Goal: Task Accomplishment & Management: Manage account settings

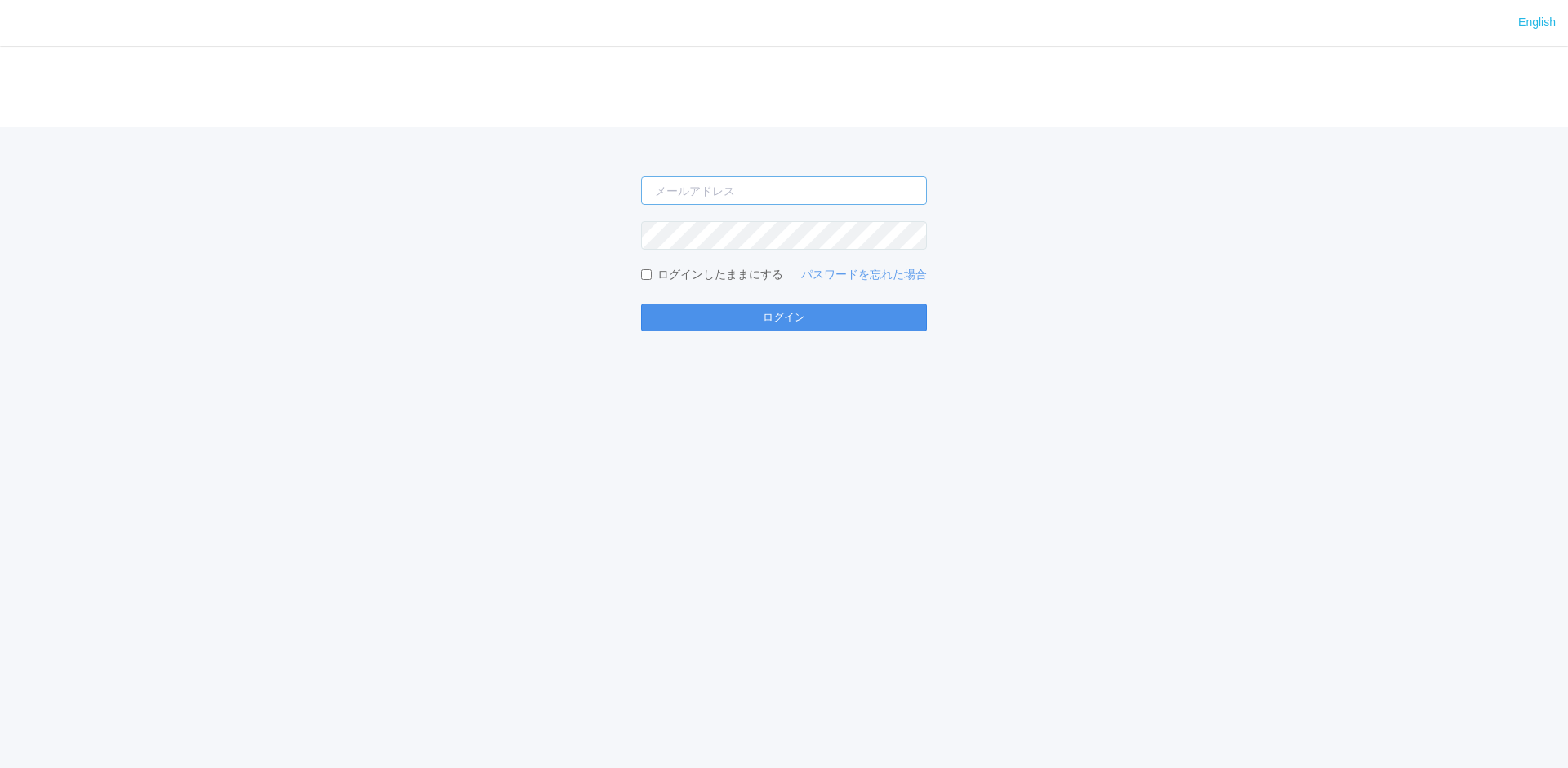
type input "[PERSON_NAME][EMAIL_ADDRESS][DOMAIN_NAME]"
click at [783, 313] on button "ログイン" at bounding box center [784, 318] width 286 height 27
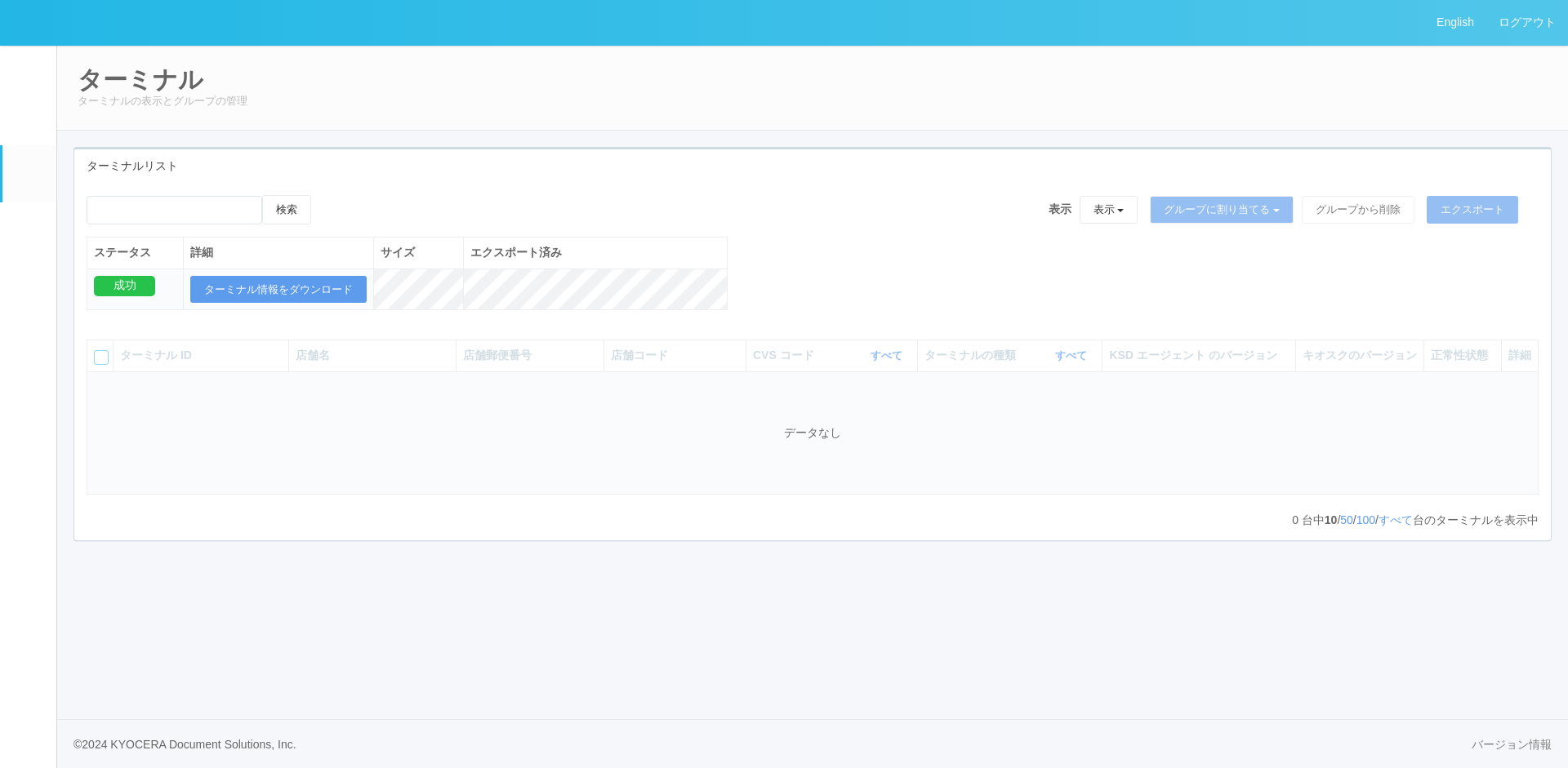
click at [28, 231] on em at bounding box center [28, 231] width 0 height 0
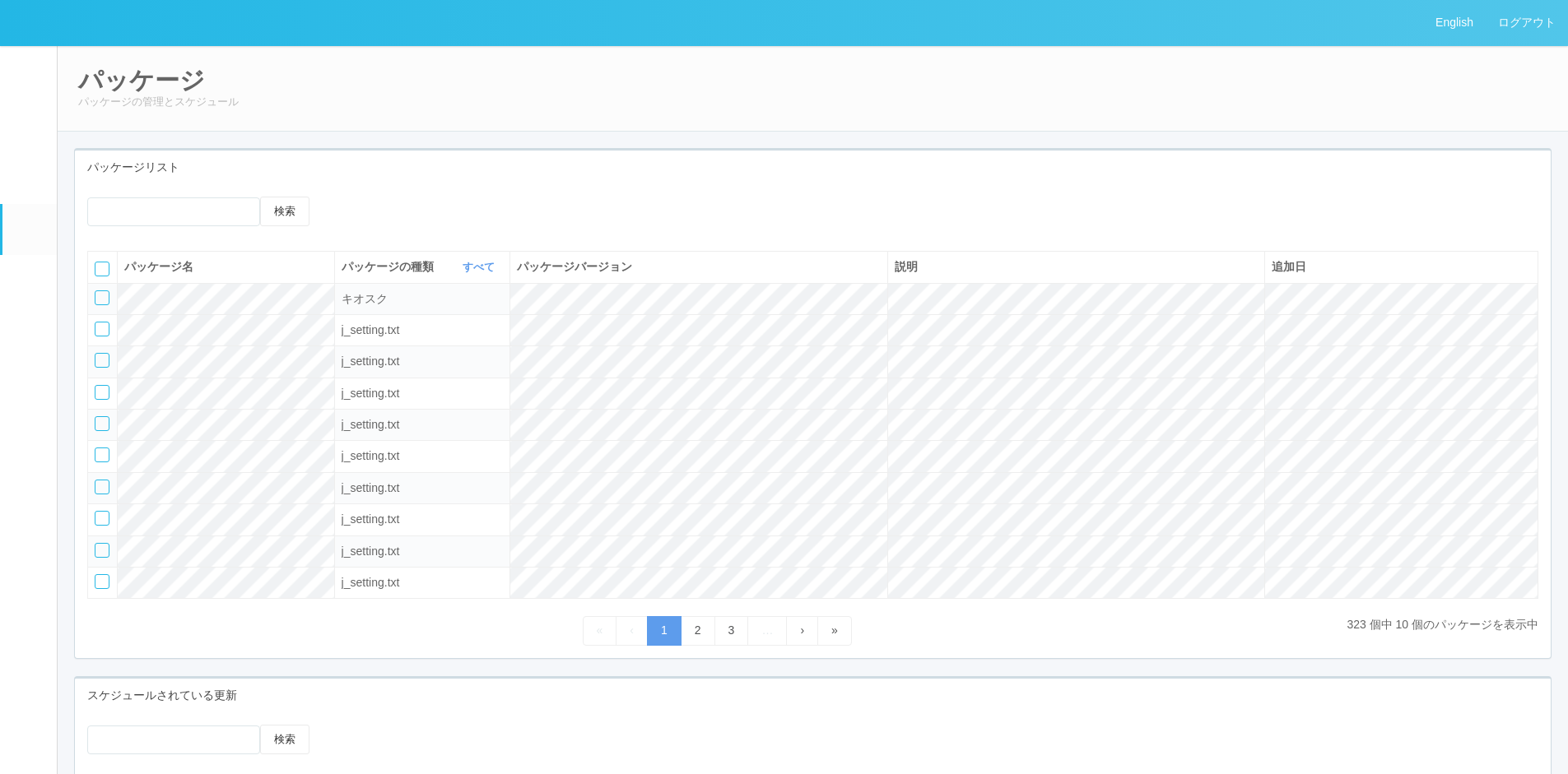
click at [35, 185] on em at bounding box center [28, 173] width 20 height 19
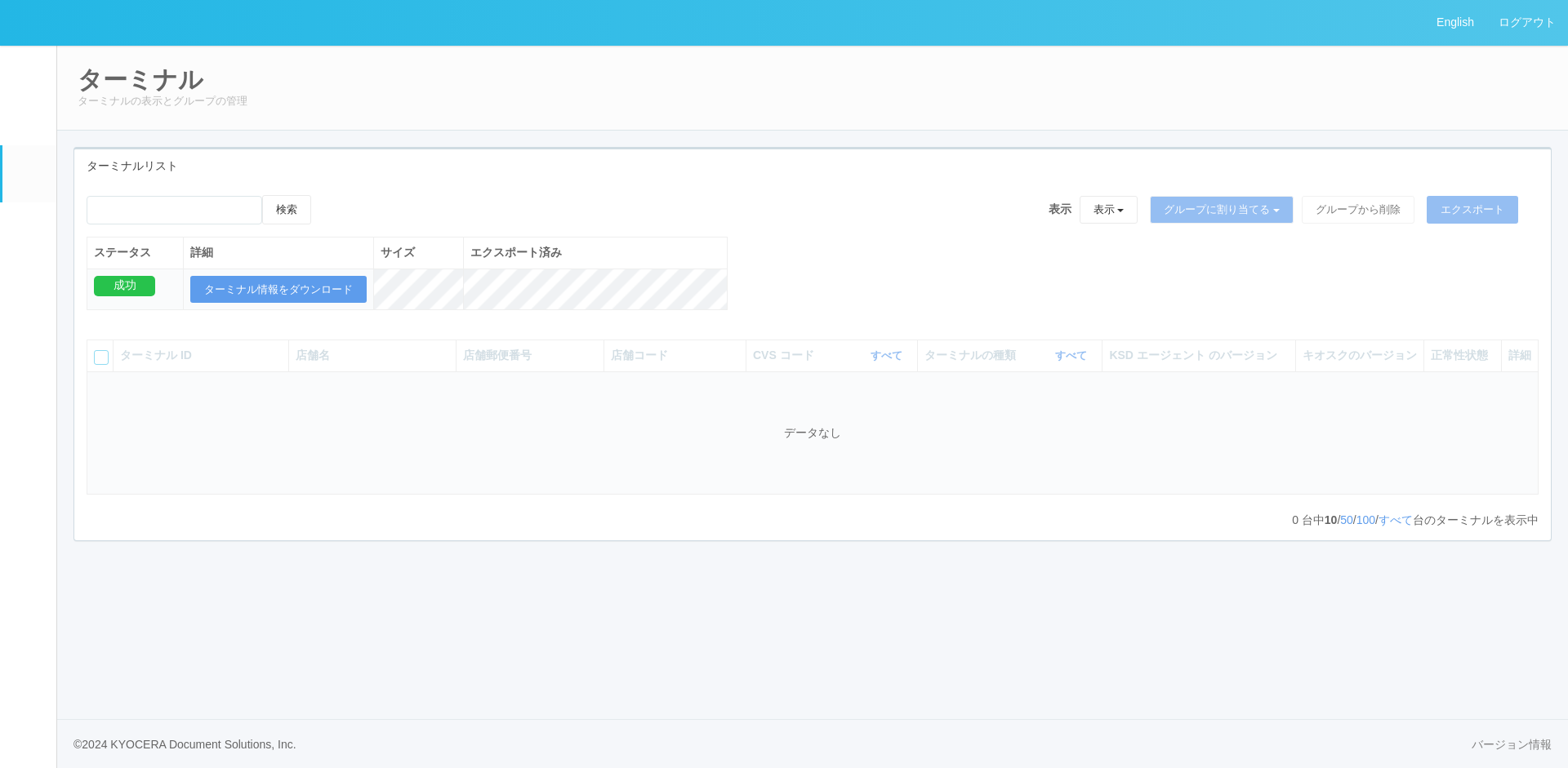
drag, startPoint x: 337, startPoint y: 11, endPoint x: 938, endPoint y: 265, distance: 652.5
click at [938, 265] on div "検索 表示 表示 すべてのターミナル 未割り当てのターミナル グループを追加 グループ名を編集 アーカイブ済みのターミナル グループに割り当てる グループを追…" at bounding box center [812, 261] width 1477 height 132
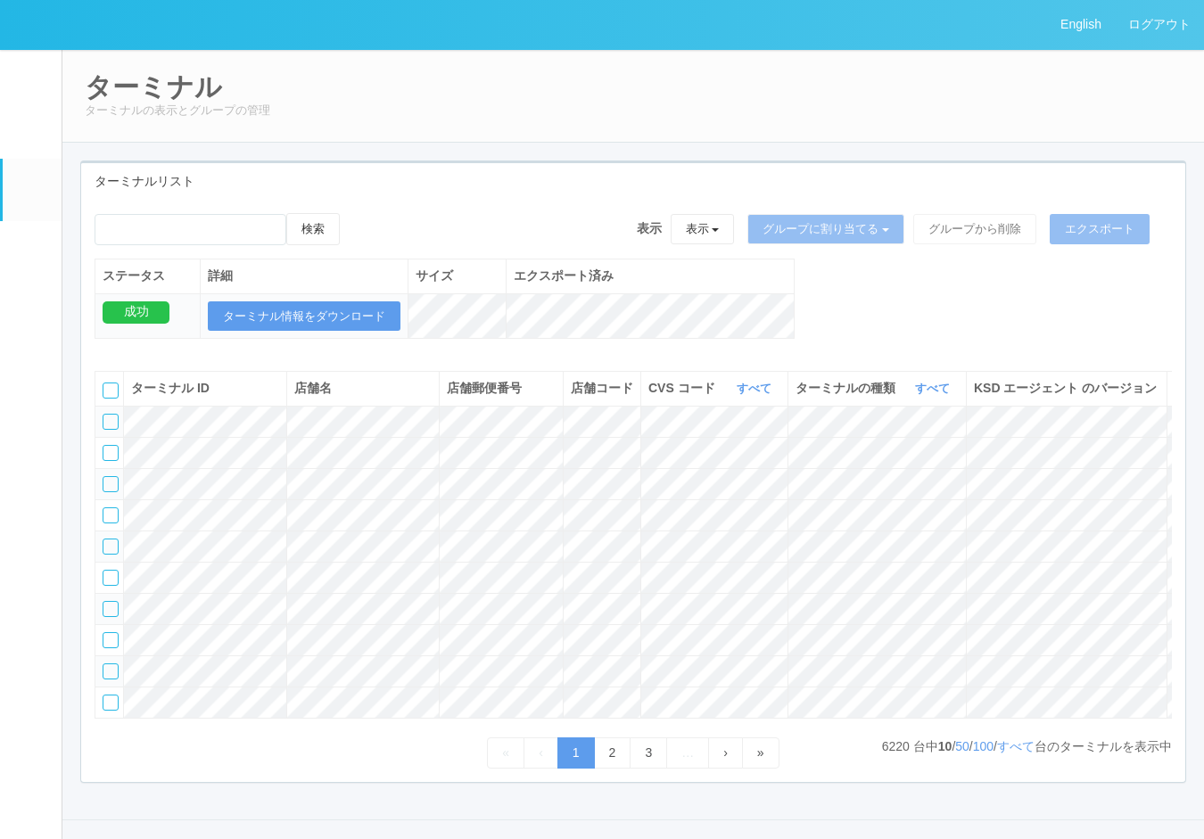
click at [925, 310] on div "検索 表示 表示 すべてのターミナル 未割り当てのターミナル グループを追加 グループ名を編集 アーカイブ済みのターミナル グループに割り当てる グループを追…" at bounding box center [633, 285] width 1104 height 144
click at [936, 395] on link "すべて" at bounding box center [934, 388] width 39 height 13
click at [878, 470] on span "キオスク" at bounding box center [864, 463] width 59 height 14
click at [938, 311] on div "検索 表示 表示 すべてのターミナル 未割り当てのターミナル グループを追加 グループ名を編集 アーカイブ済みのターミナル グループに割り当てる グループを追…" at bounding box center [633, 285] width 1104 height 144
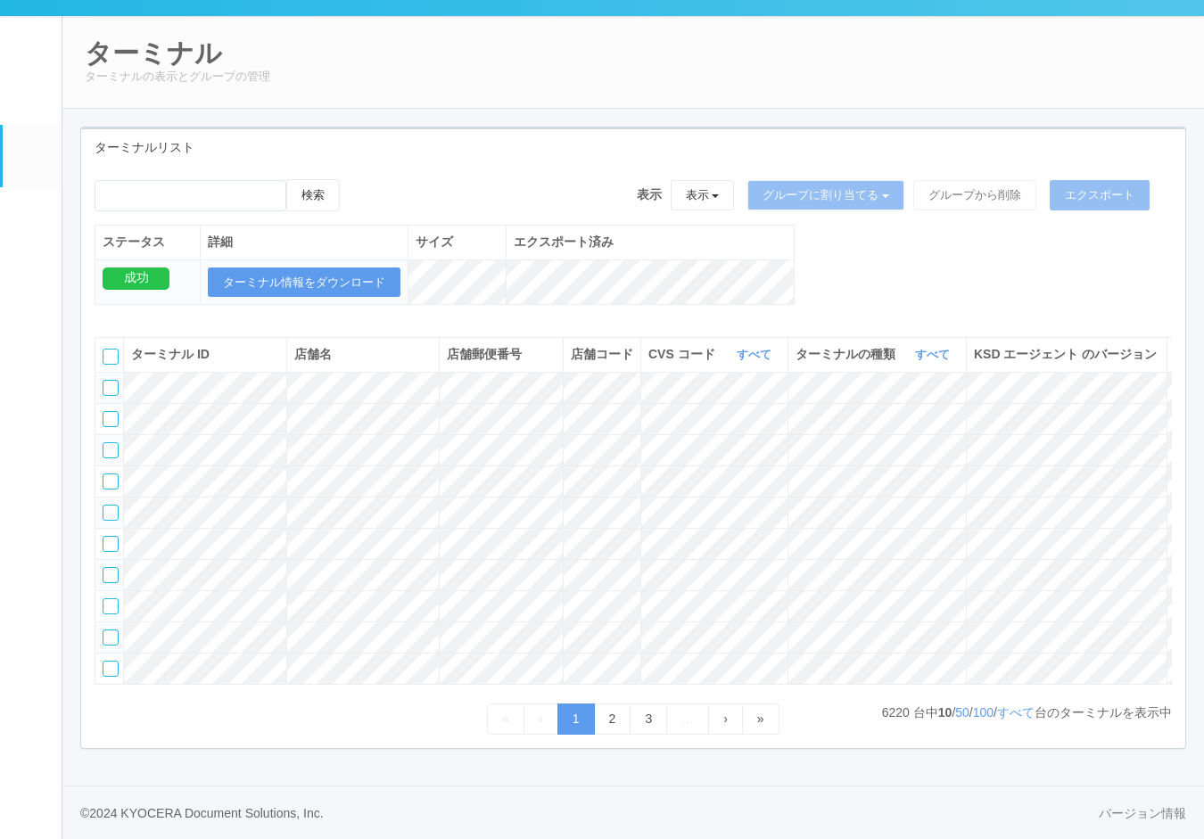
scroll to position [152, 0]
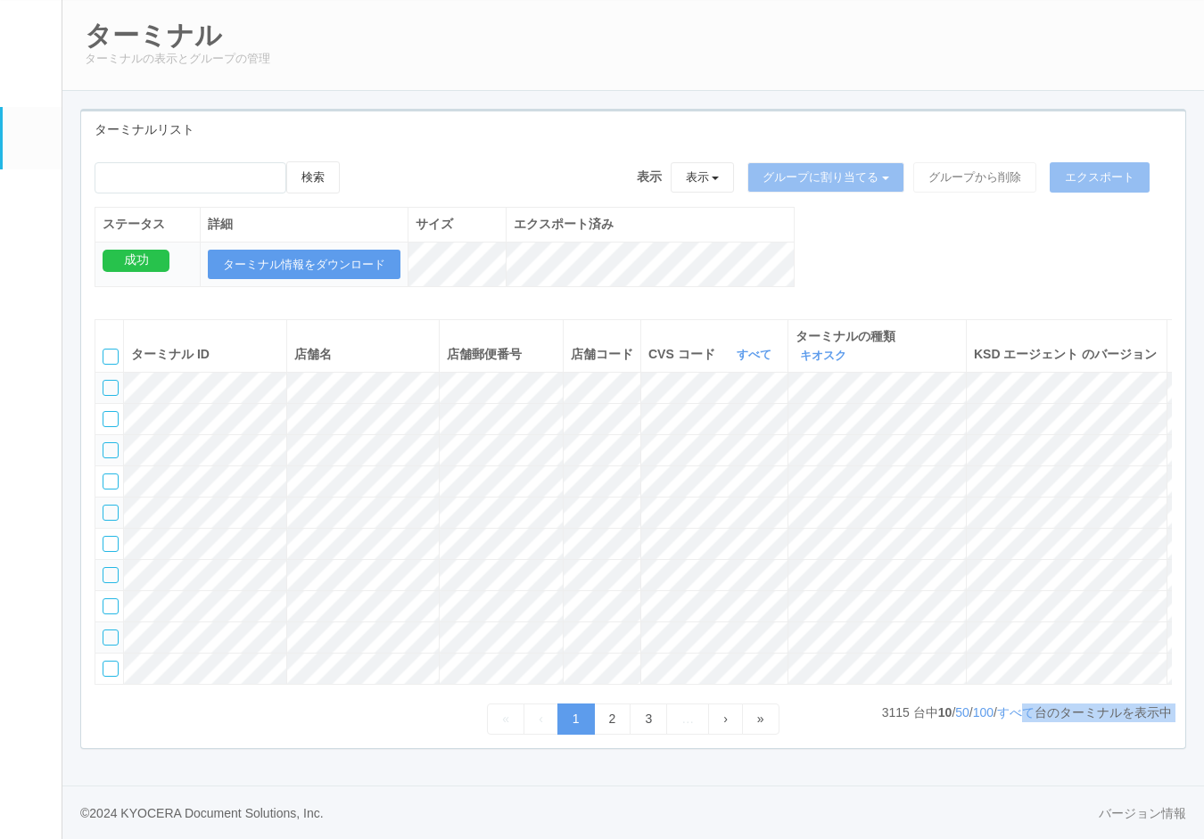
click at [1021, 728] on div "3115 台中 10 / 50 / 100 / すべて 台のターミナルを表示中 « ‹ 1 2 3 … › »" at bounding box center [633, 719] width 1077 height 31
click at [1018, 723] on div "« ‹ 1 2 3 … › »" at bounding box center [633, 719] width 1077 height 31
click at [1016, 719] on link "すべて" at bounding box center [1015, 712] width 37 height 14
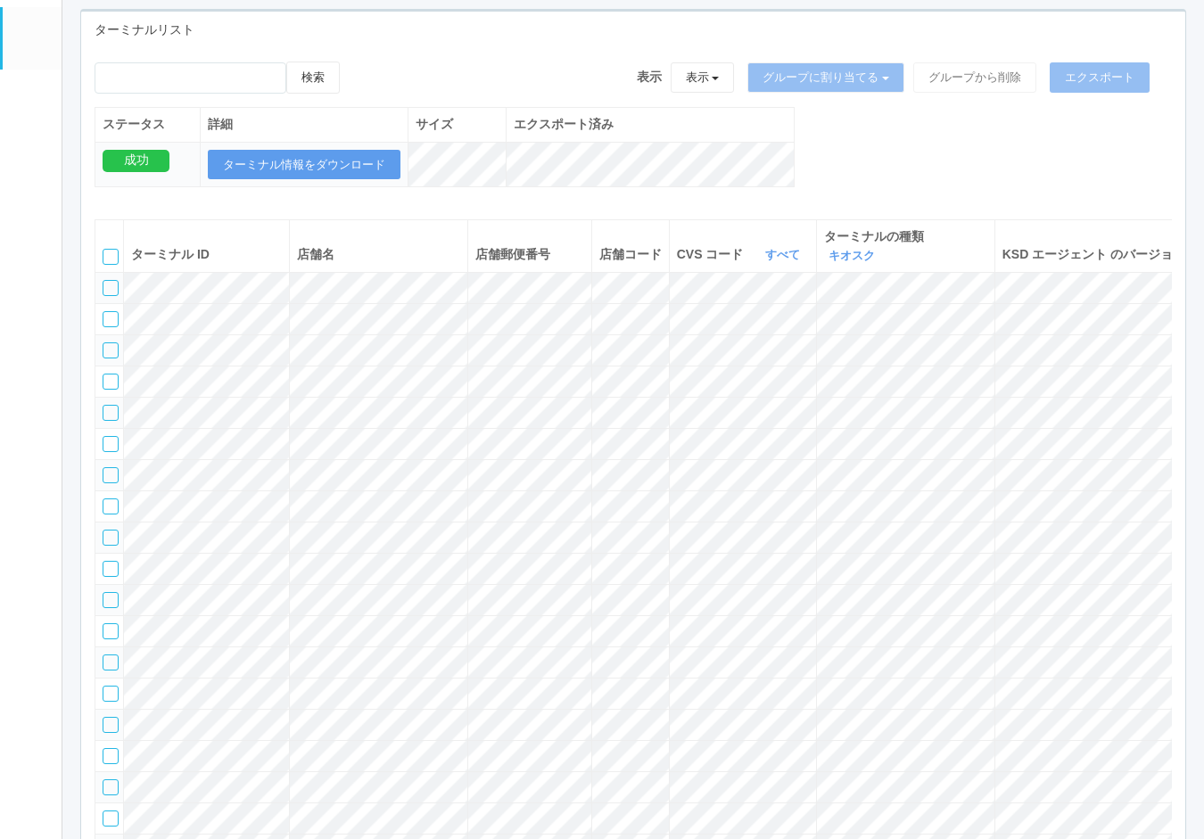
click at [39, 92] on link "パッケージ" at bounding box center [32, 97] width 59 height 54
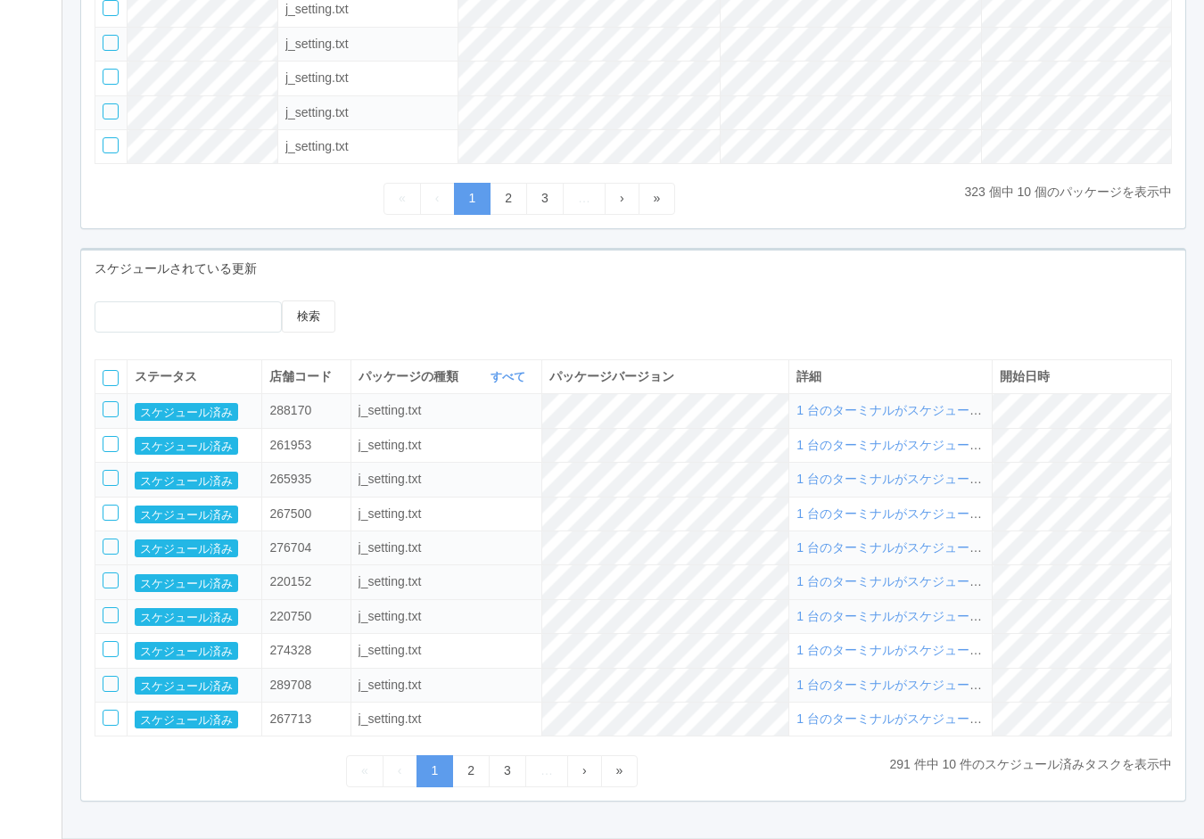
scroll to position [548, 0]
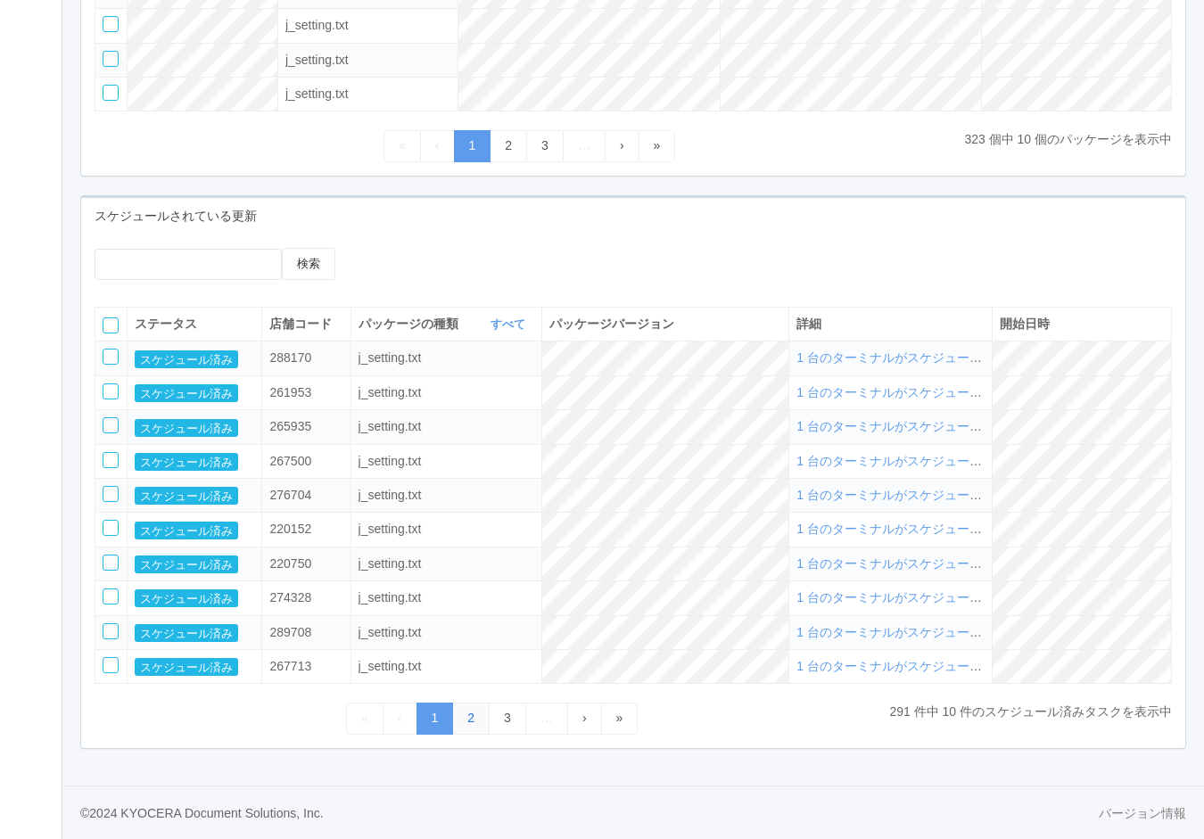
click at [472, 722] on link "2" at bounding box center [470, 718] width 37 height 31
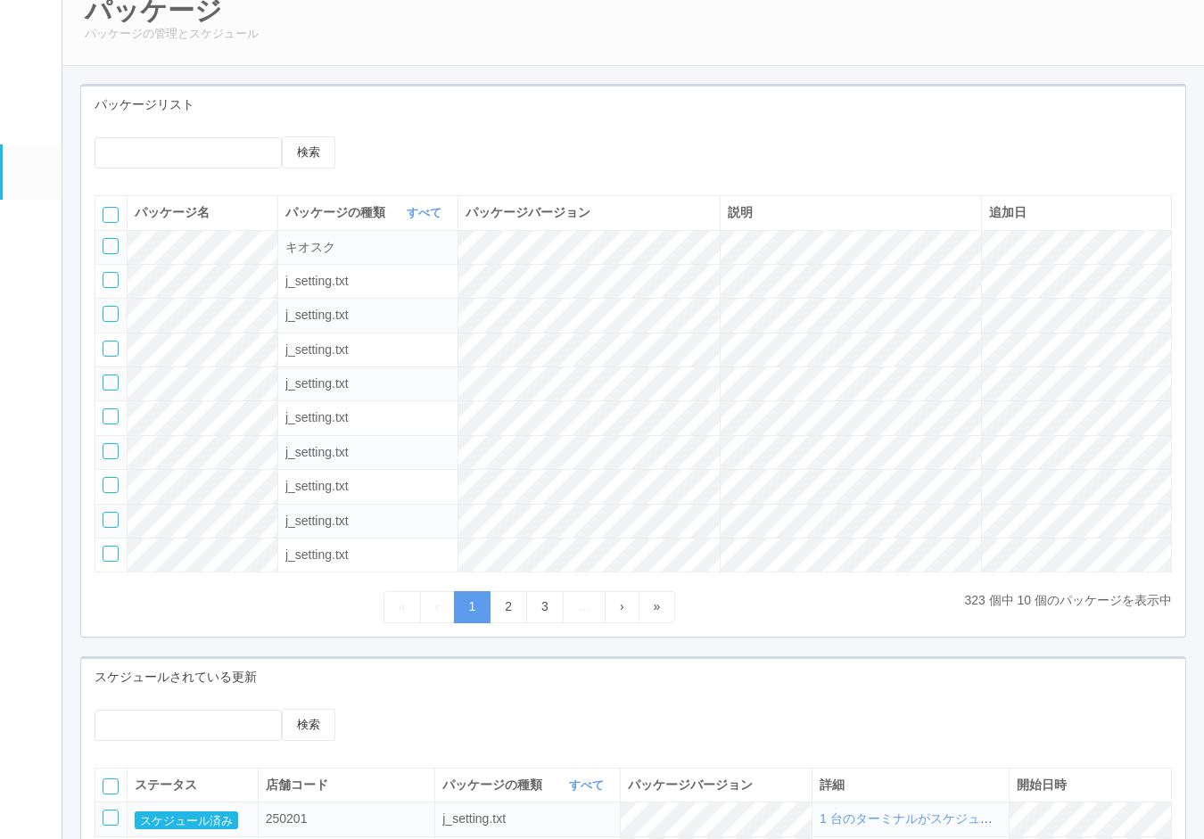
scroll to position [0, 0]
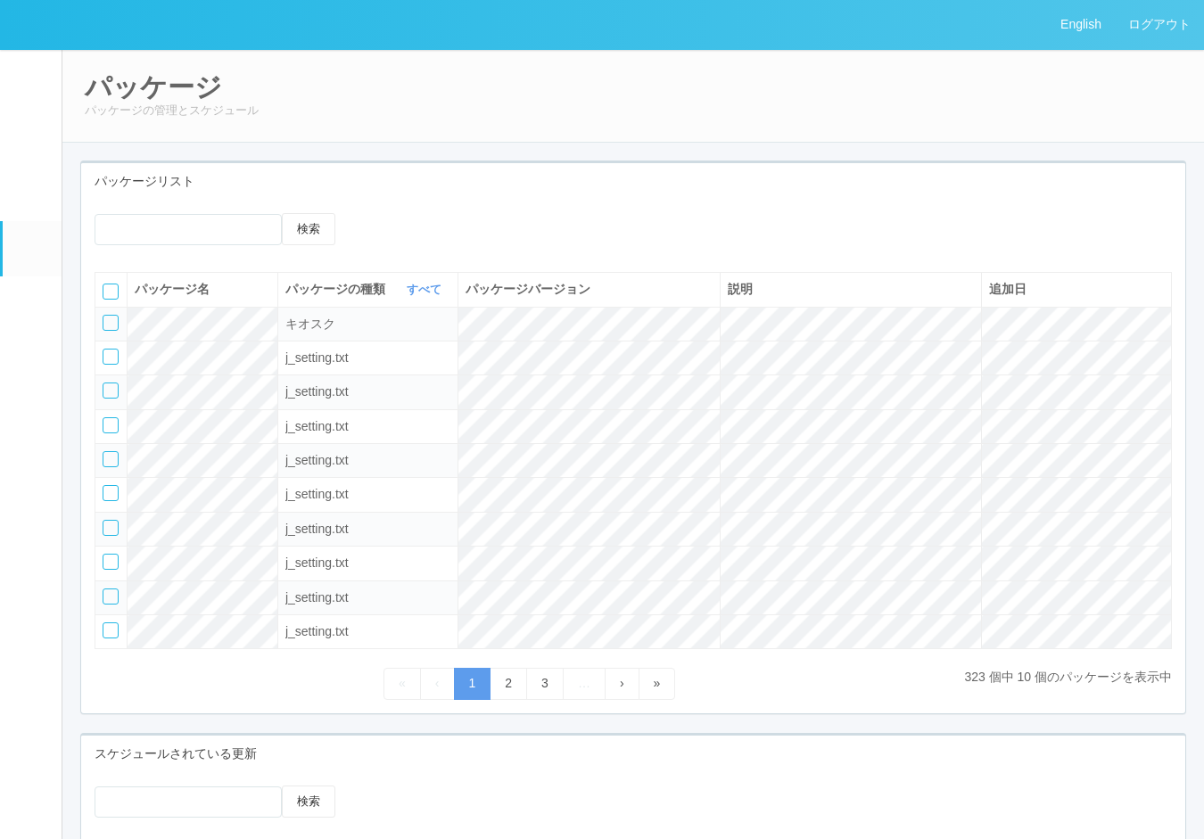
click at [29, 200] on em at bounding box center [30, 188] width 22 height 21
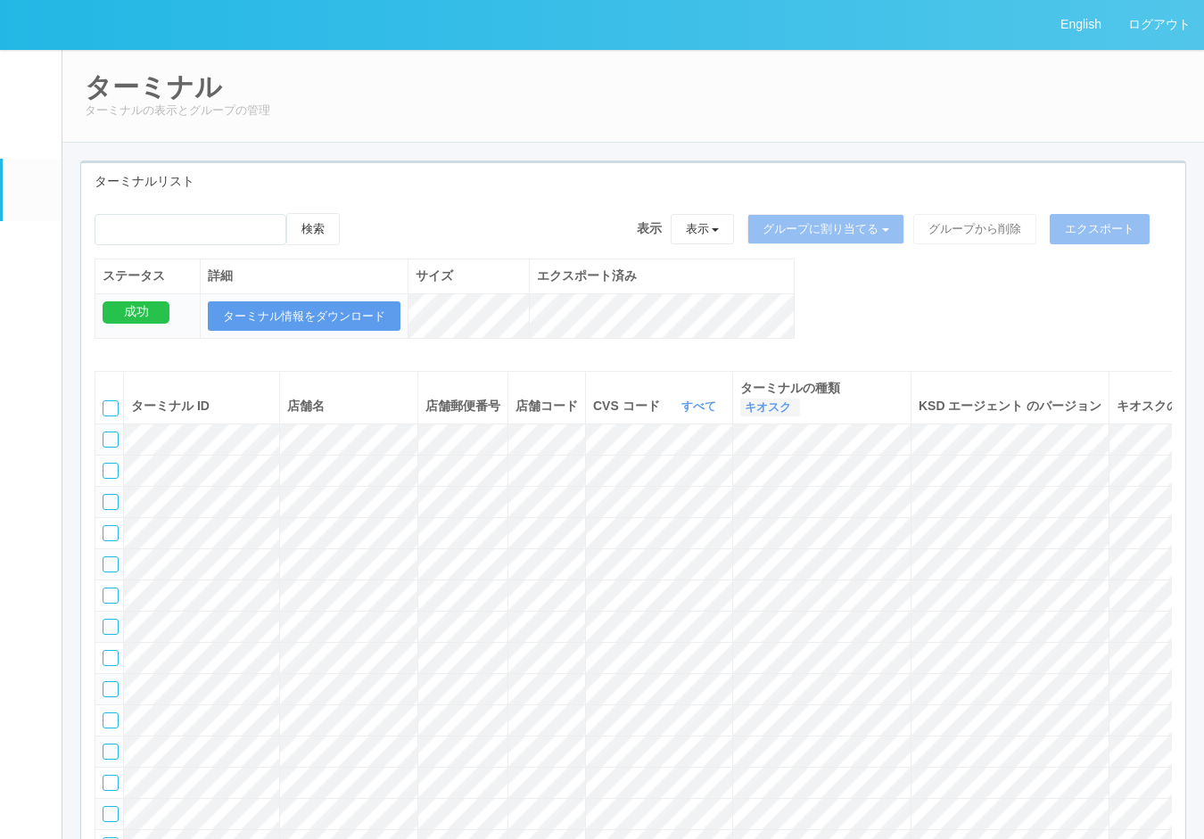
click at [796, 407] on icon "button" at bounding box center [793, 406] width 4 height 13
click at [995, 301] on div "検索 表示 表示 すべてのターミナル 未割り当てのターミナル グループを追加 グループ名を編集 アーカイブ済みのターミナル グループに割り当てる グループを追…" at bounding box center [633, 285] width 1104 height 144
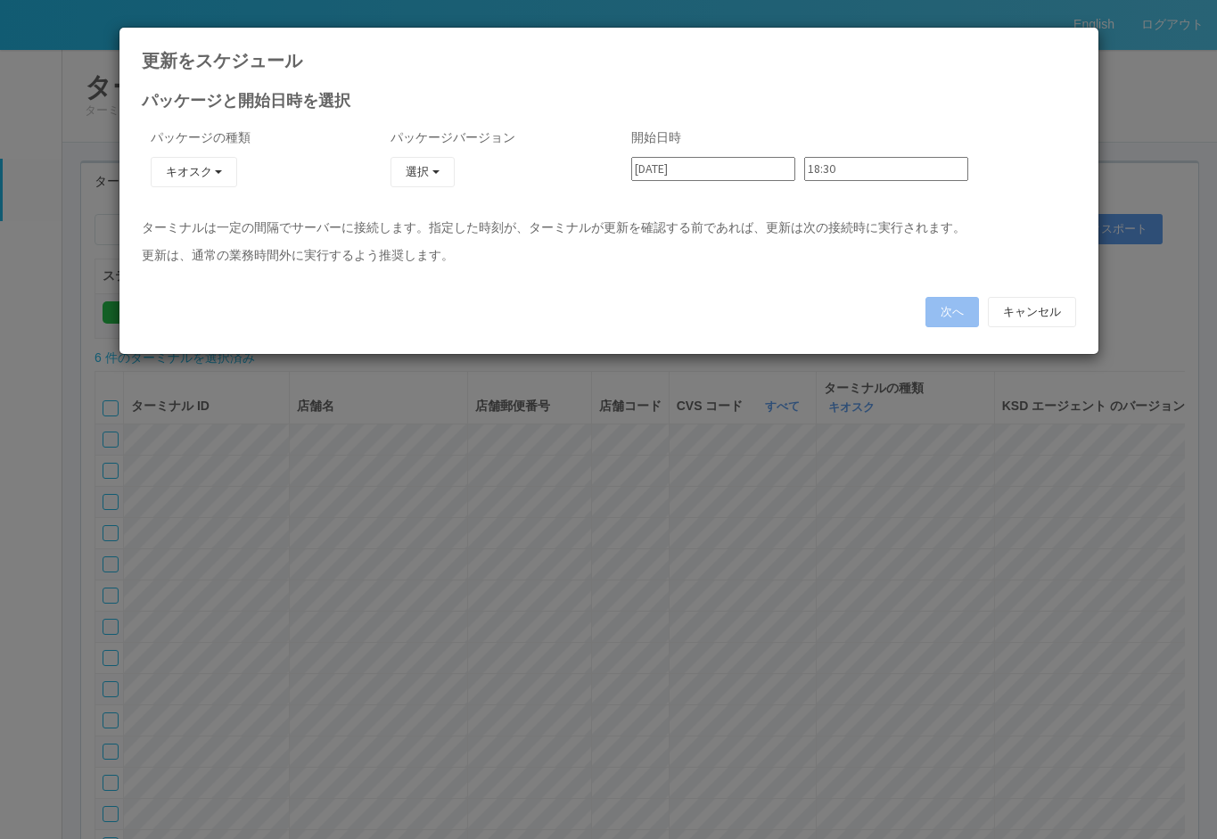
type input "23:42"
type input "18:28"
click at [1058, 320] on button "キャンセル" at bounding box center [1032, 312] width 88 height 30
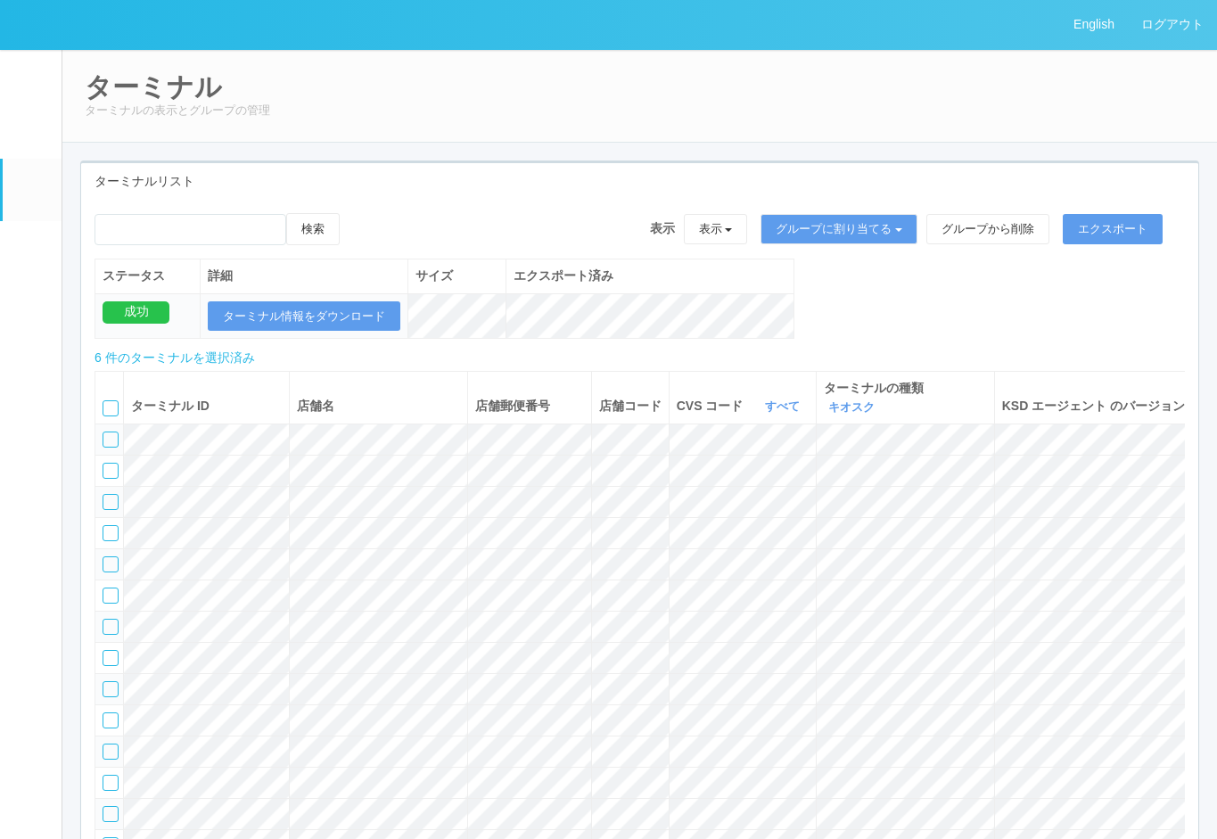
click at [1069, 53] on div "ターミナル ターミナルの表示とグループの管理" at bounding box center [640, 96] width 1157 height 94
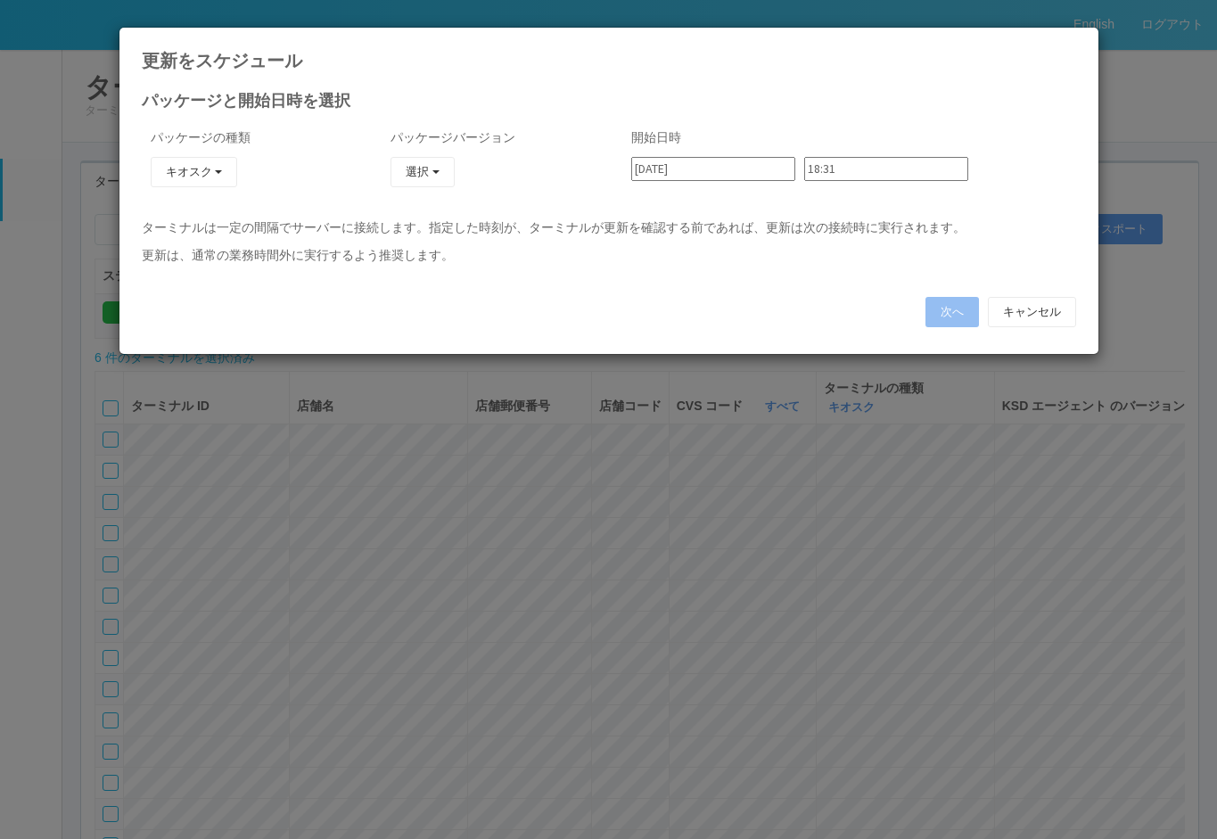
type input "23:48"
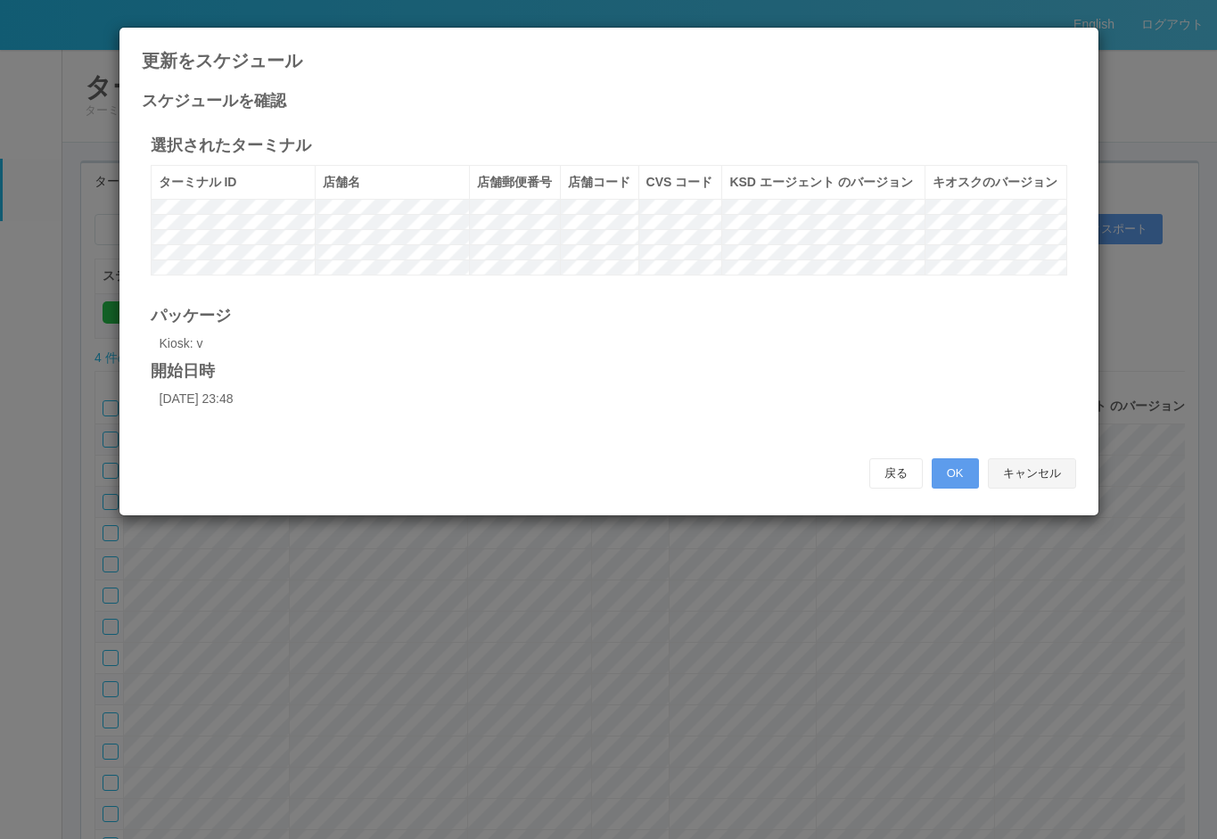
click at [1039, 489] on button "キャンセル" at bounding box center [1032, 473] width 88 height 30
click at [1071, 46] on link "English" at bounding box center [1094, 24] width 68 height 49
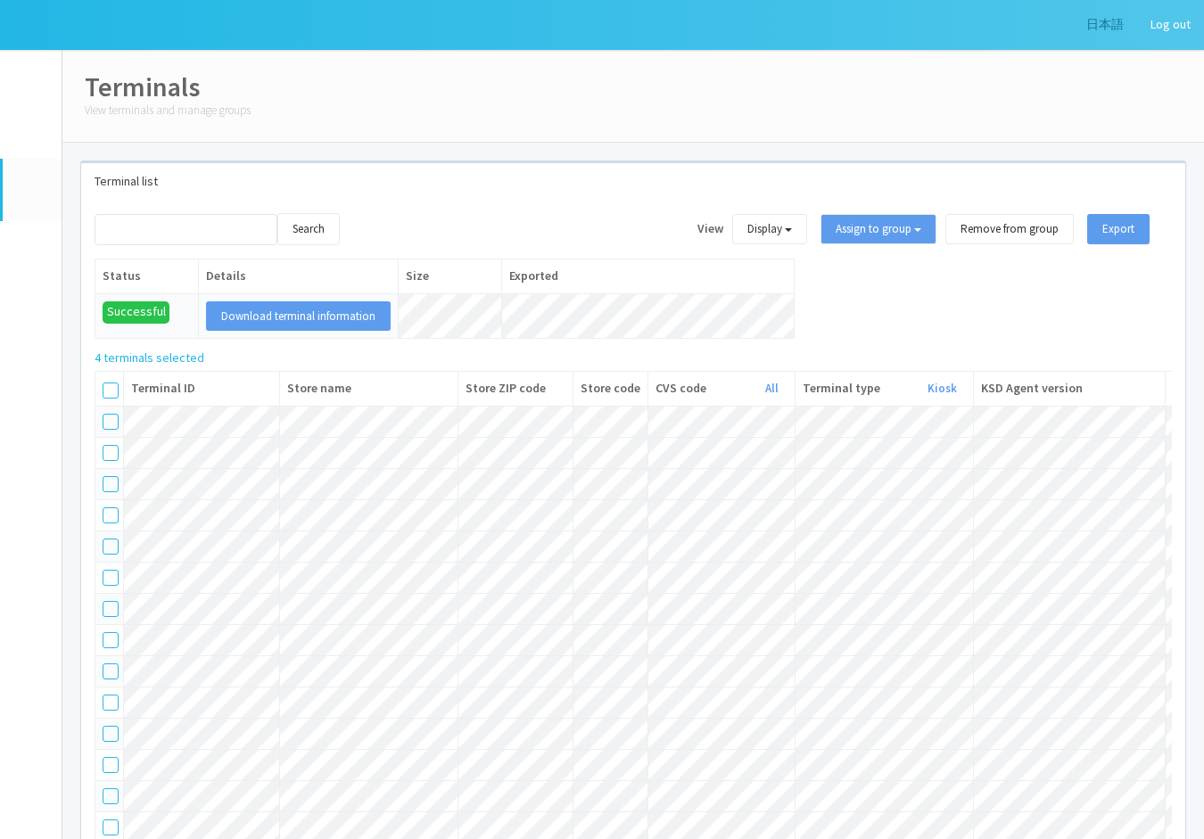
click at [1101, 35] on link "日本語" at bounding box center [1105, 24] width 64 height 49
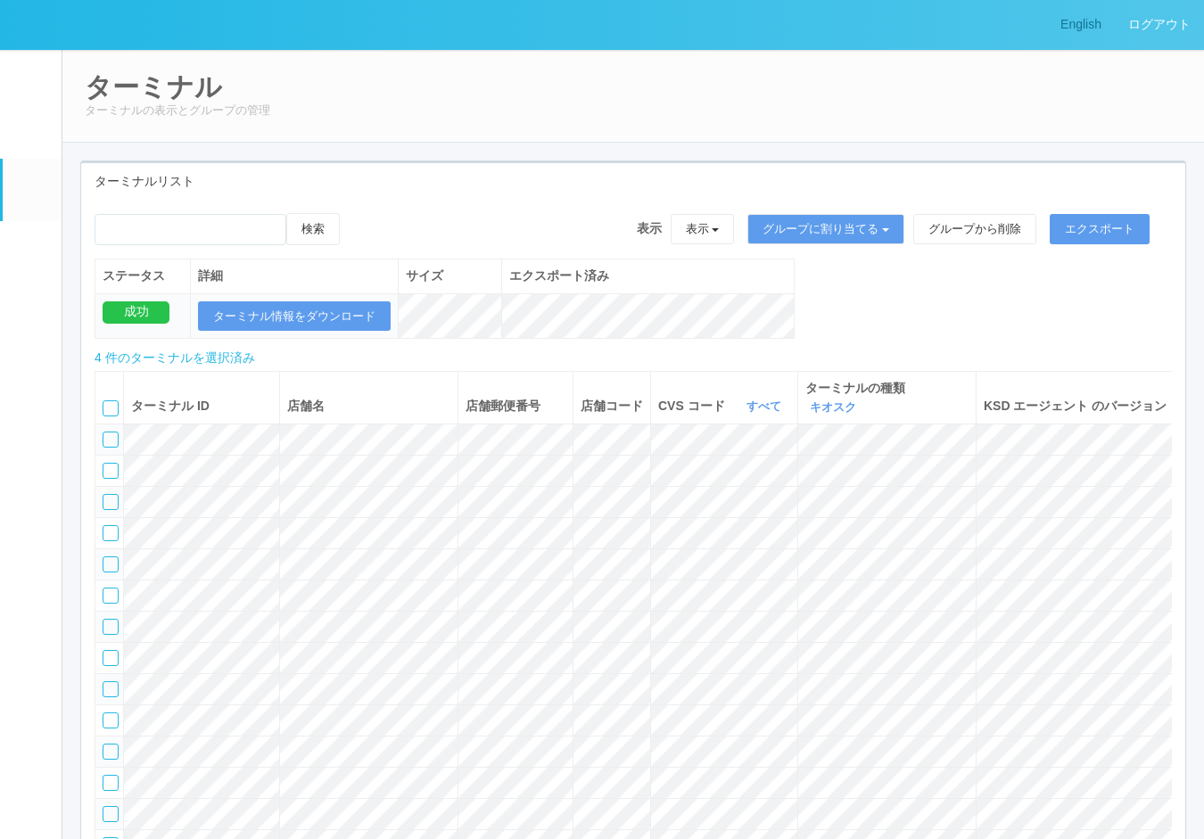
click at [1106, 24] on link "English" at bounding box center [1081, 24] width 68 height 49
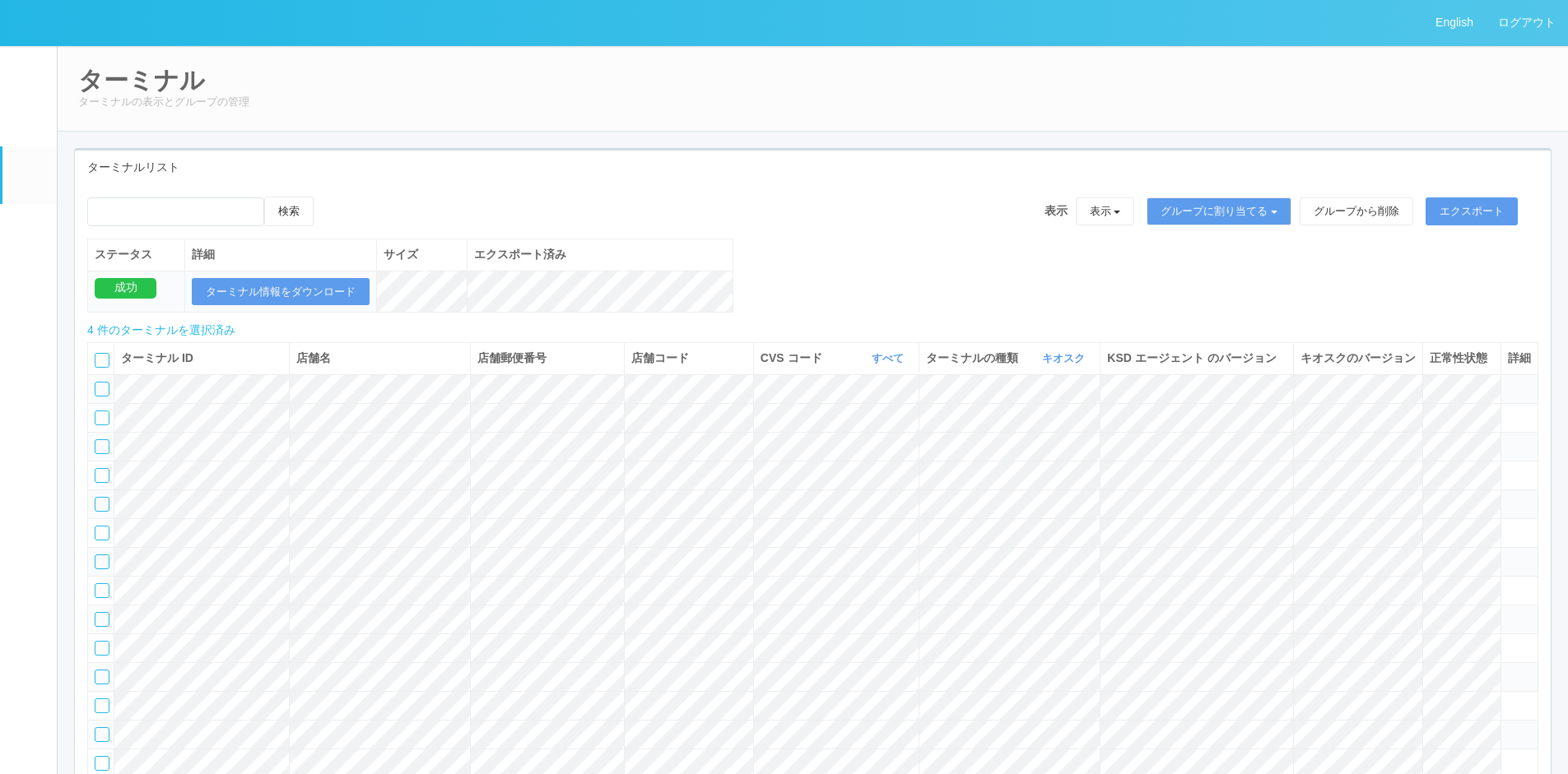
click at [1094, 270] on div "検索 表示 表示 すべてのターミナル 未割り当てのターミナル グループを追加 グループ名を編集 アーカイブ済みのターミナル グループに割り当てる グループを追…" at bounding box center [812, 263] width 1476 height 133
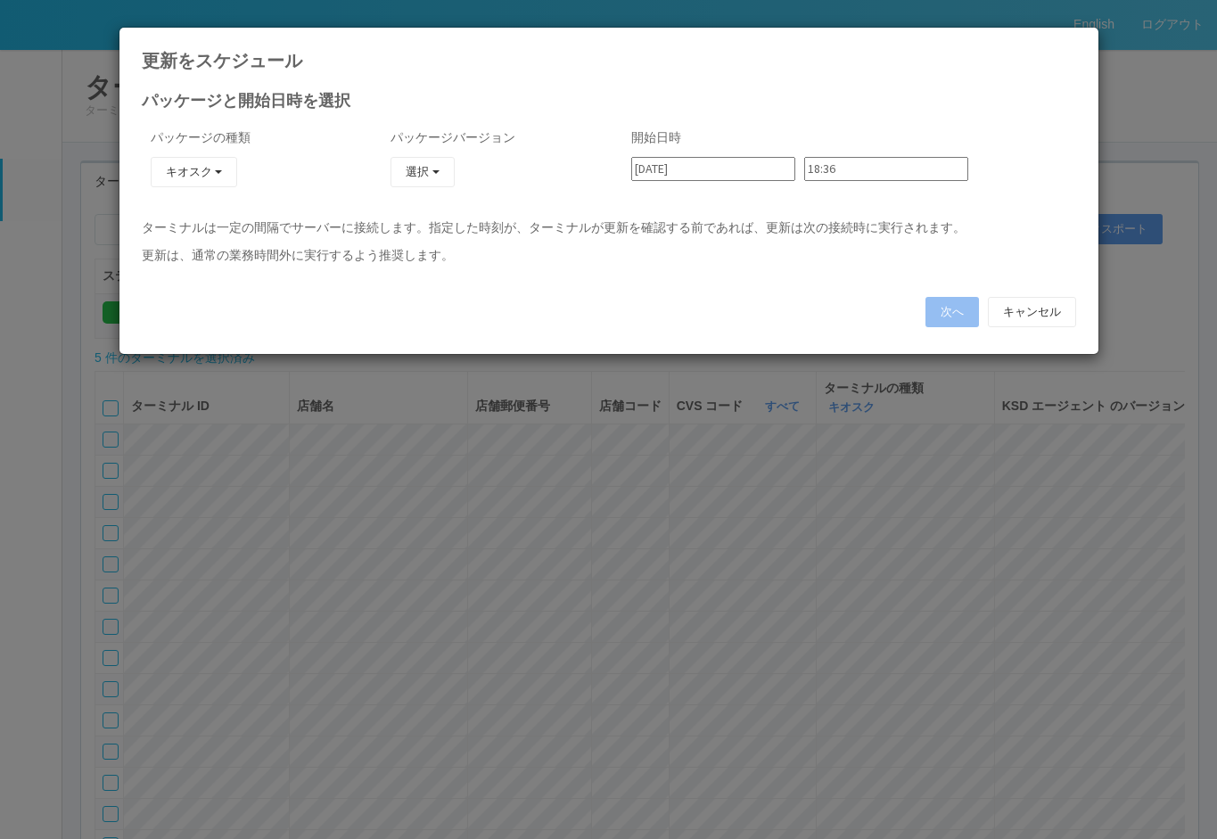
type input "23:48"
type input "18:28"
click at [1034, 314] on button "キャンセル" at bounding box center [1032, 312] width 88 height 30
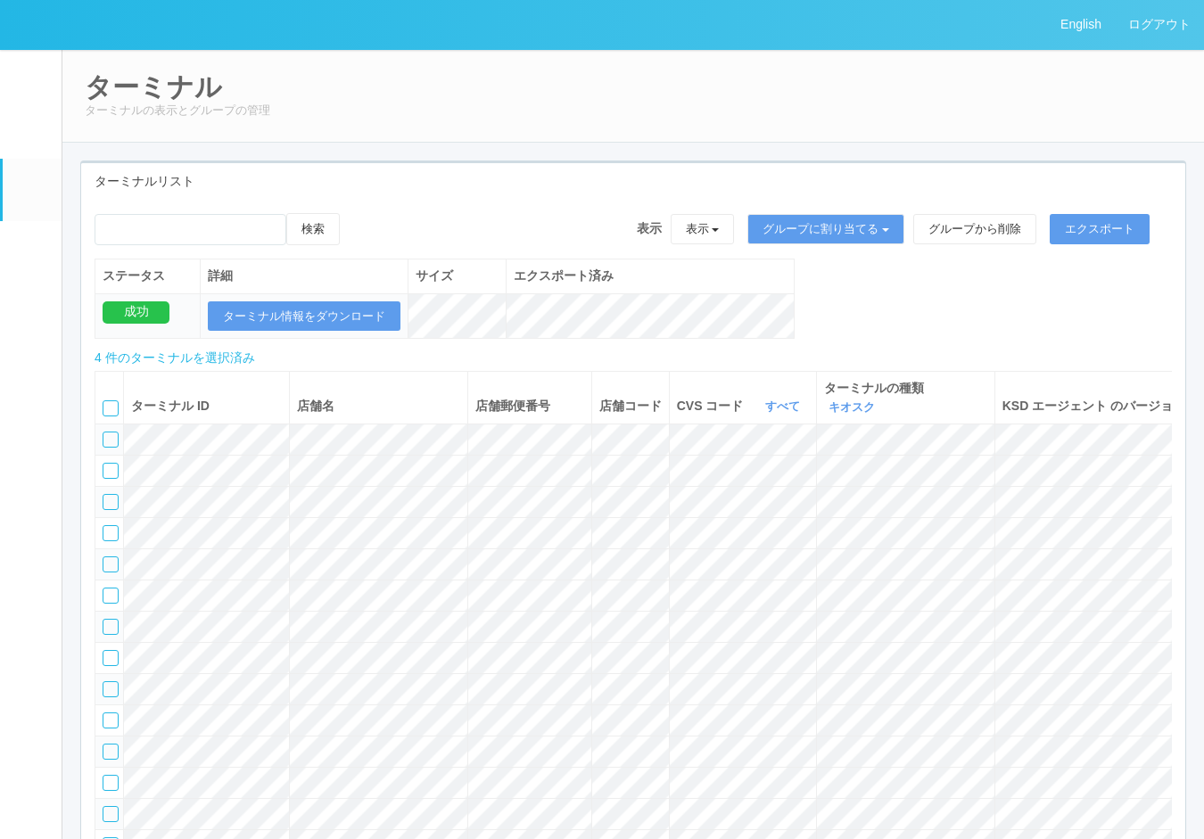
click at [1048, 98] on h2 "ターミナル" at bounding box center [633, 86] width 1097 height 29
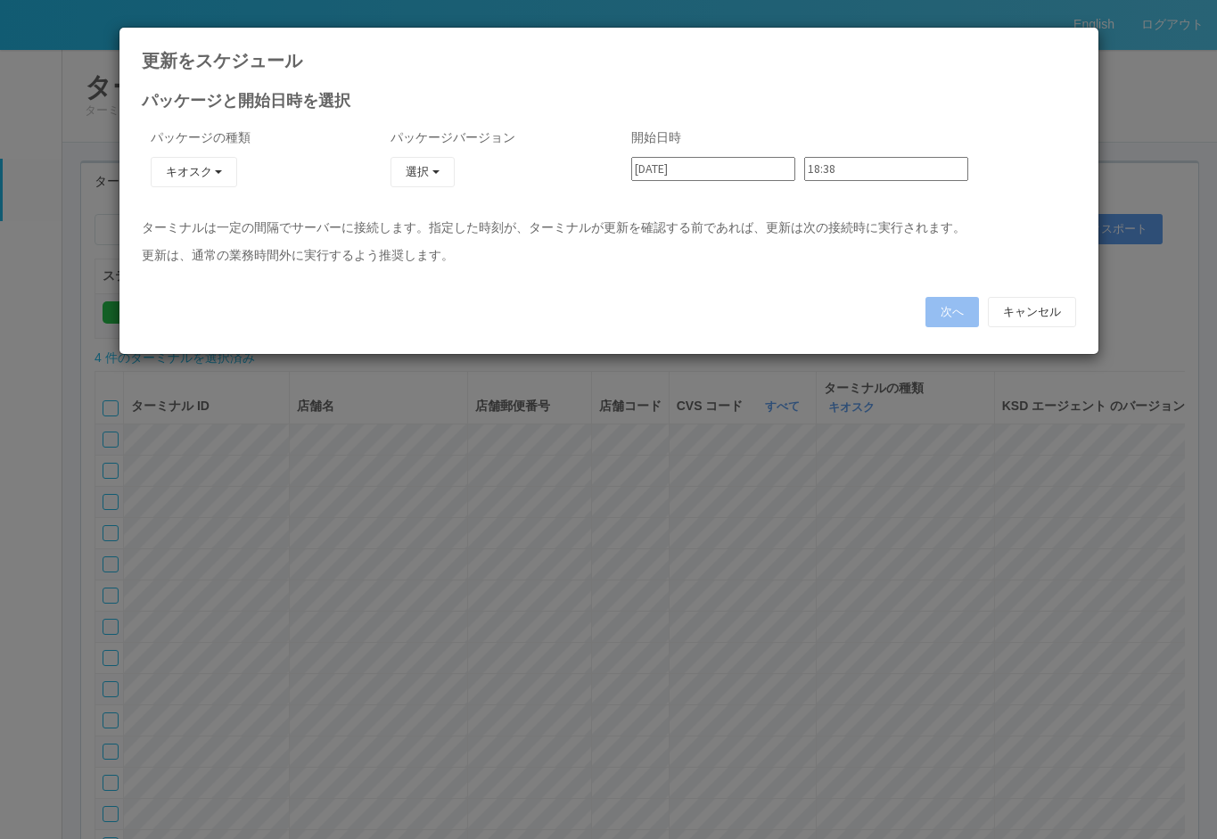
type input "23:54"
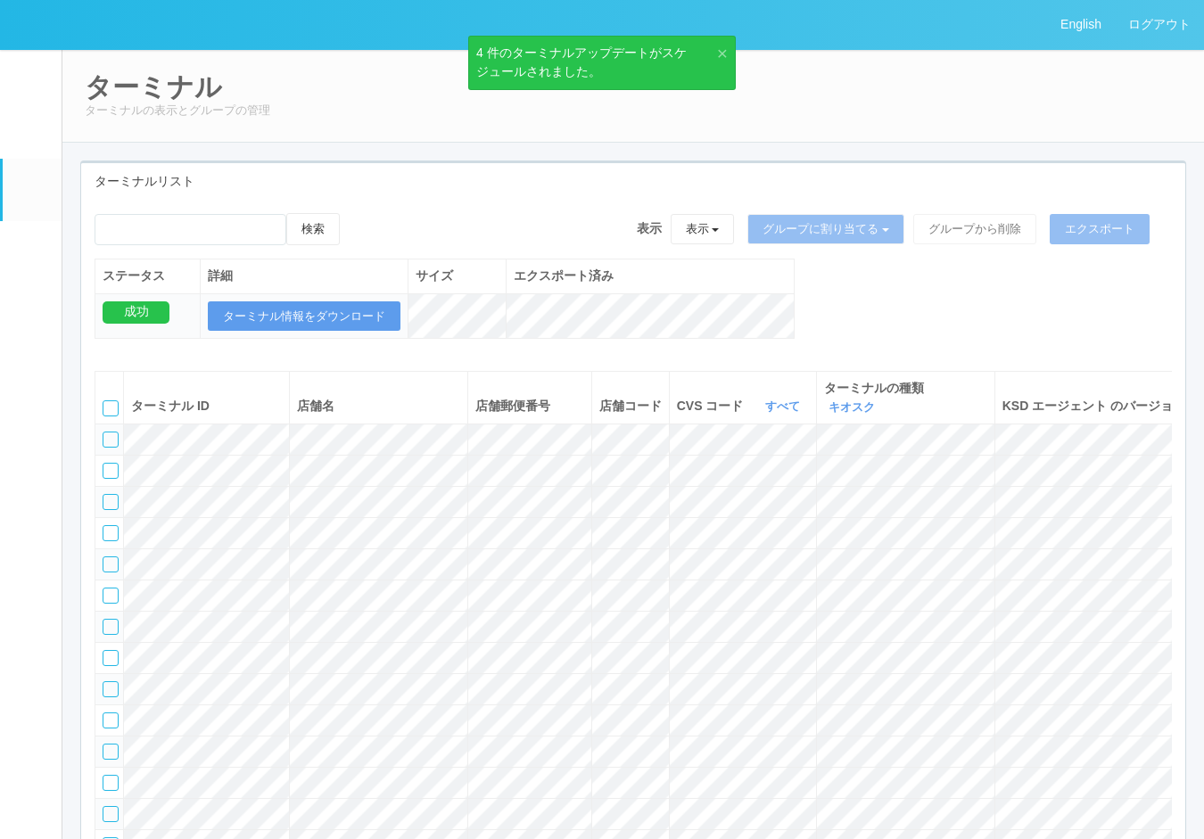
click at [36, 269] on link "パッケージ" at bounding box center [32, 248] width 59 height 54
click at [31, 252] on em at bounding box center [31, 252] width 0 height 0
click at [476, 50] on icon at bounding box center [476, 52] width 0 height 14
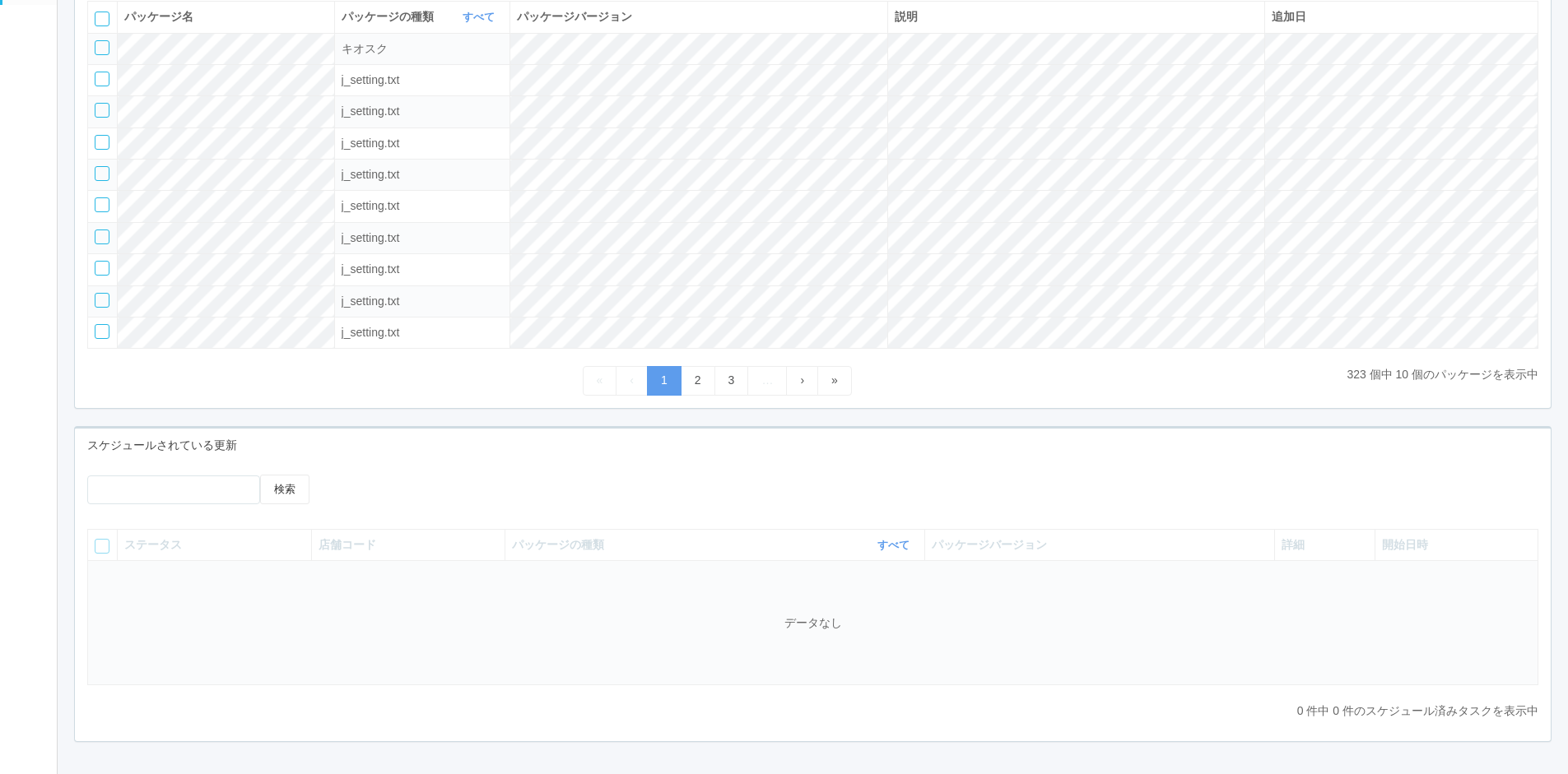
scroll to position [310, 0]
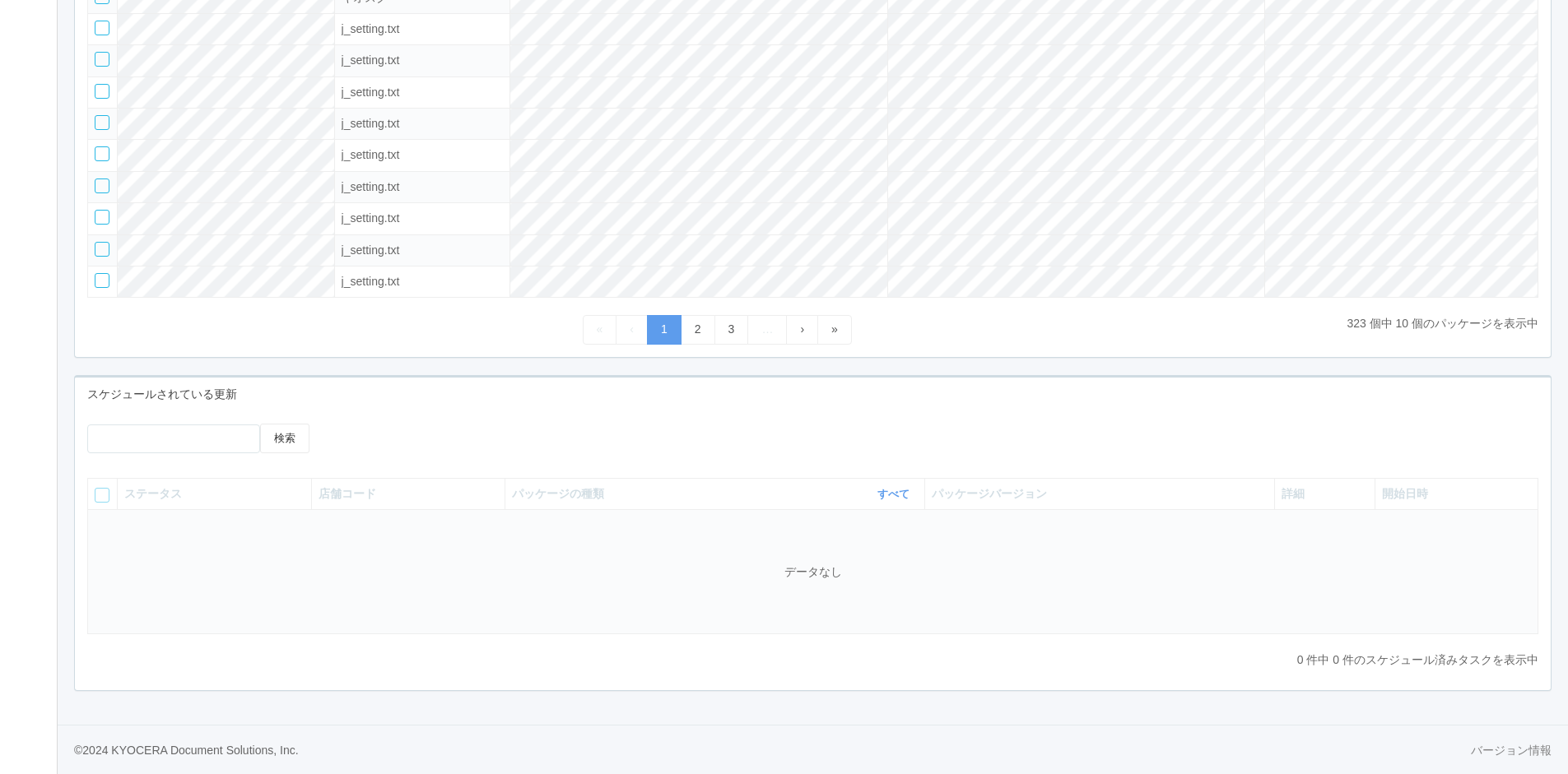
click at [715, 447] on div "検索" at bounding box center [812, 444] width 1476 height 42
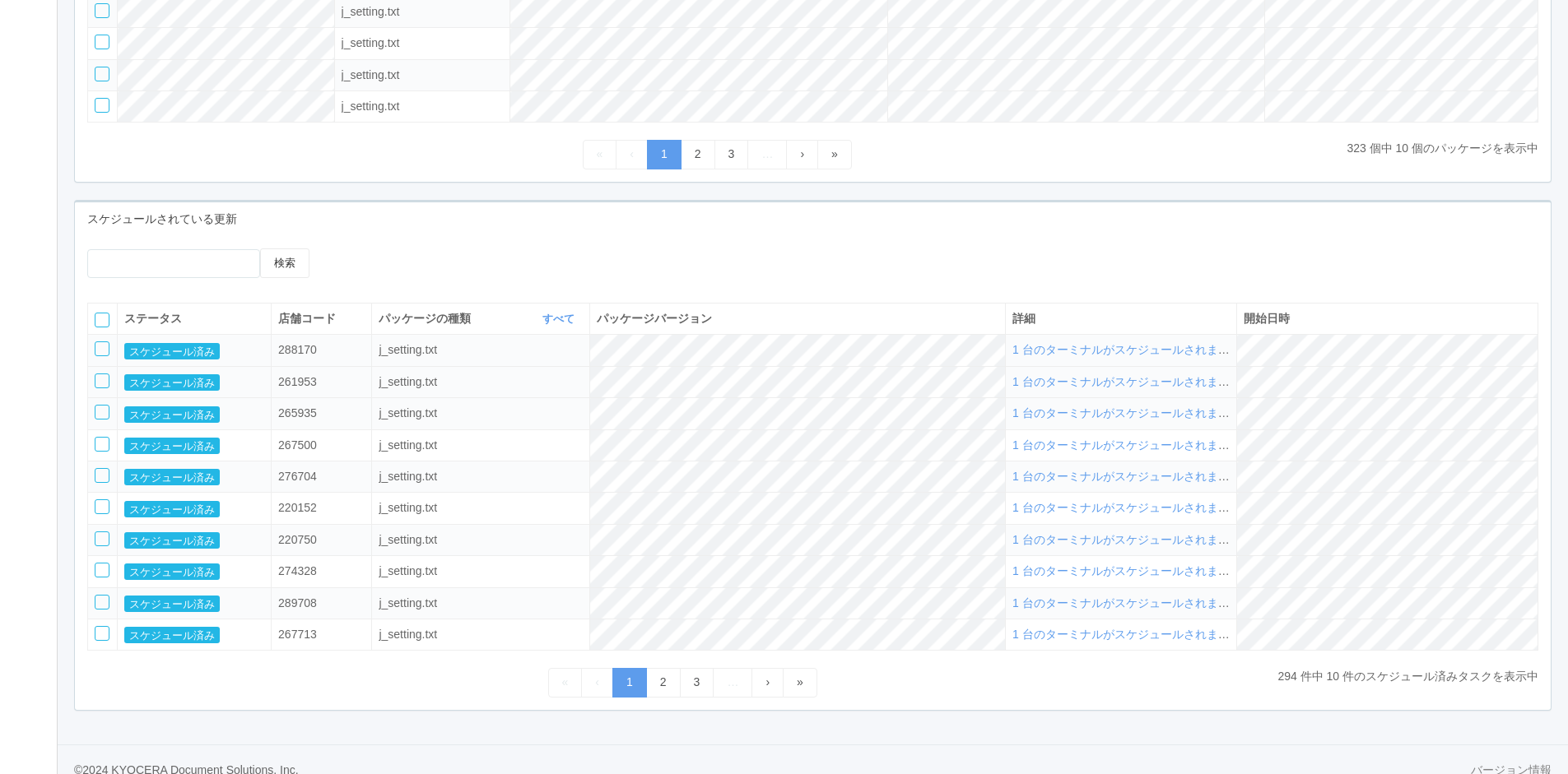
scroll to position [506, 0]
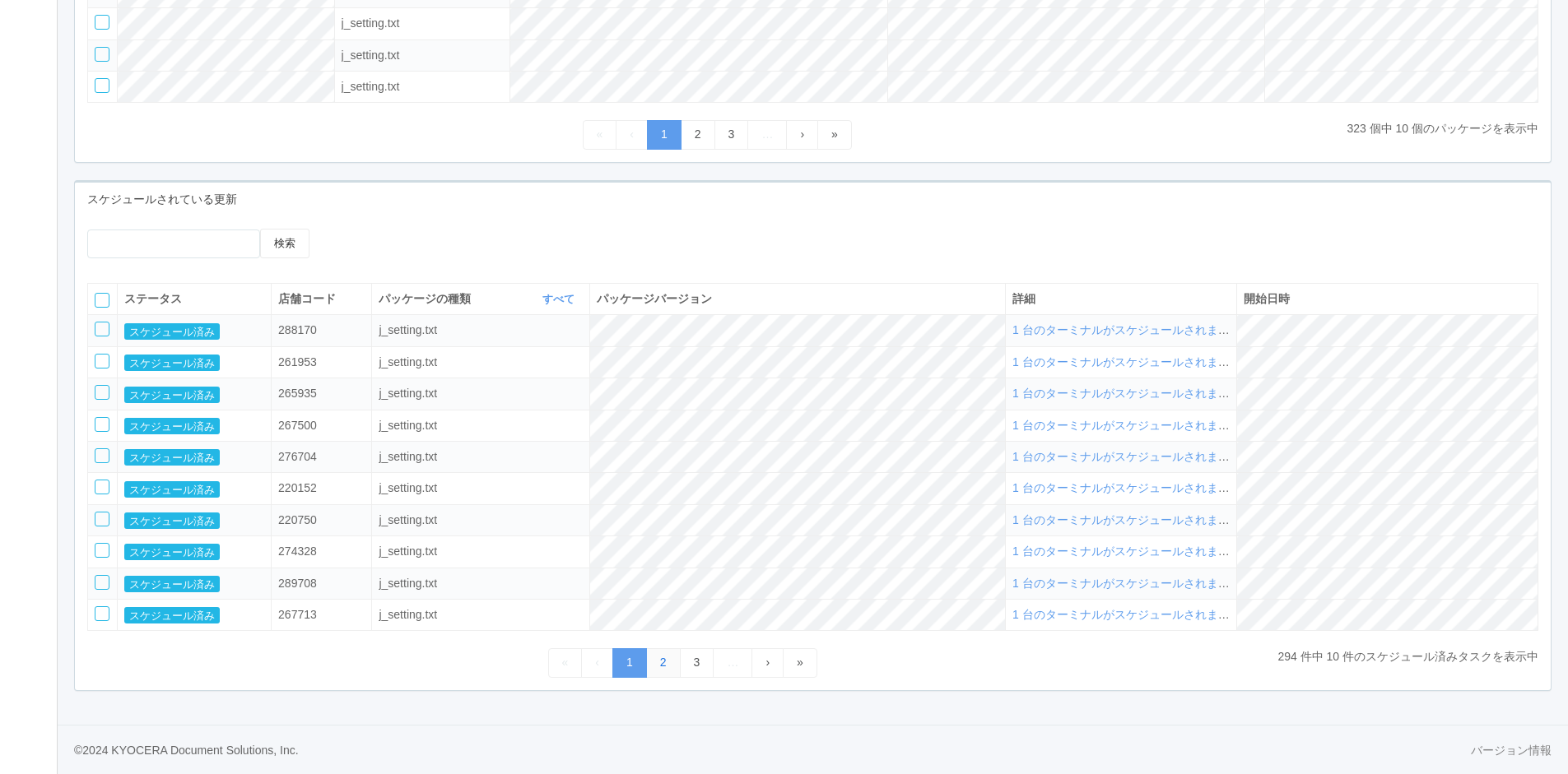
click at [658, 666] on link "2" at bounding box center [663, 662] width 34 height 29
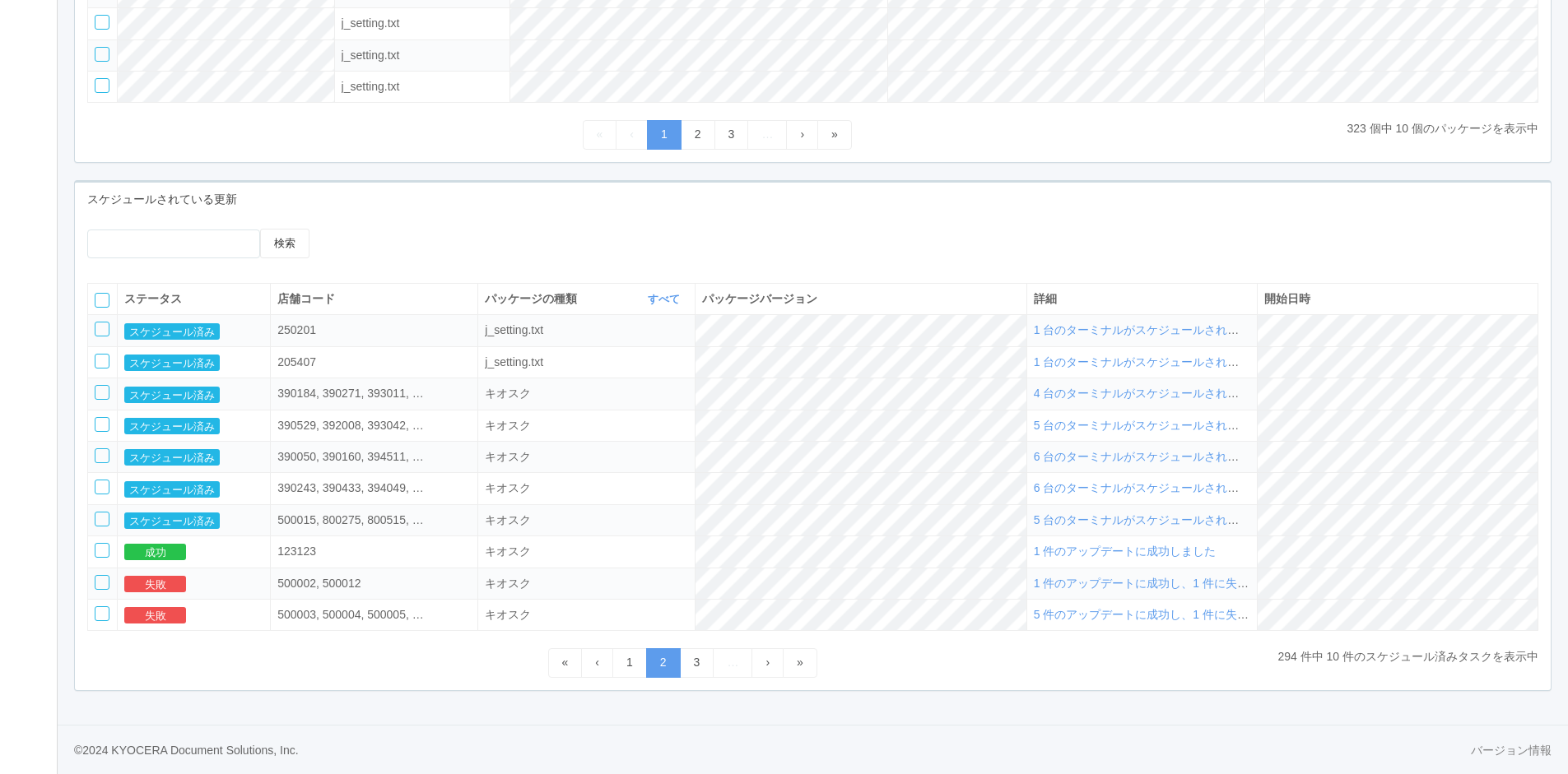
click at [1217, 392] on span "4 台のターミナルがスケジュールされました" at bounding box center [1148, 393] width 229 height 13
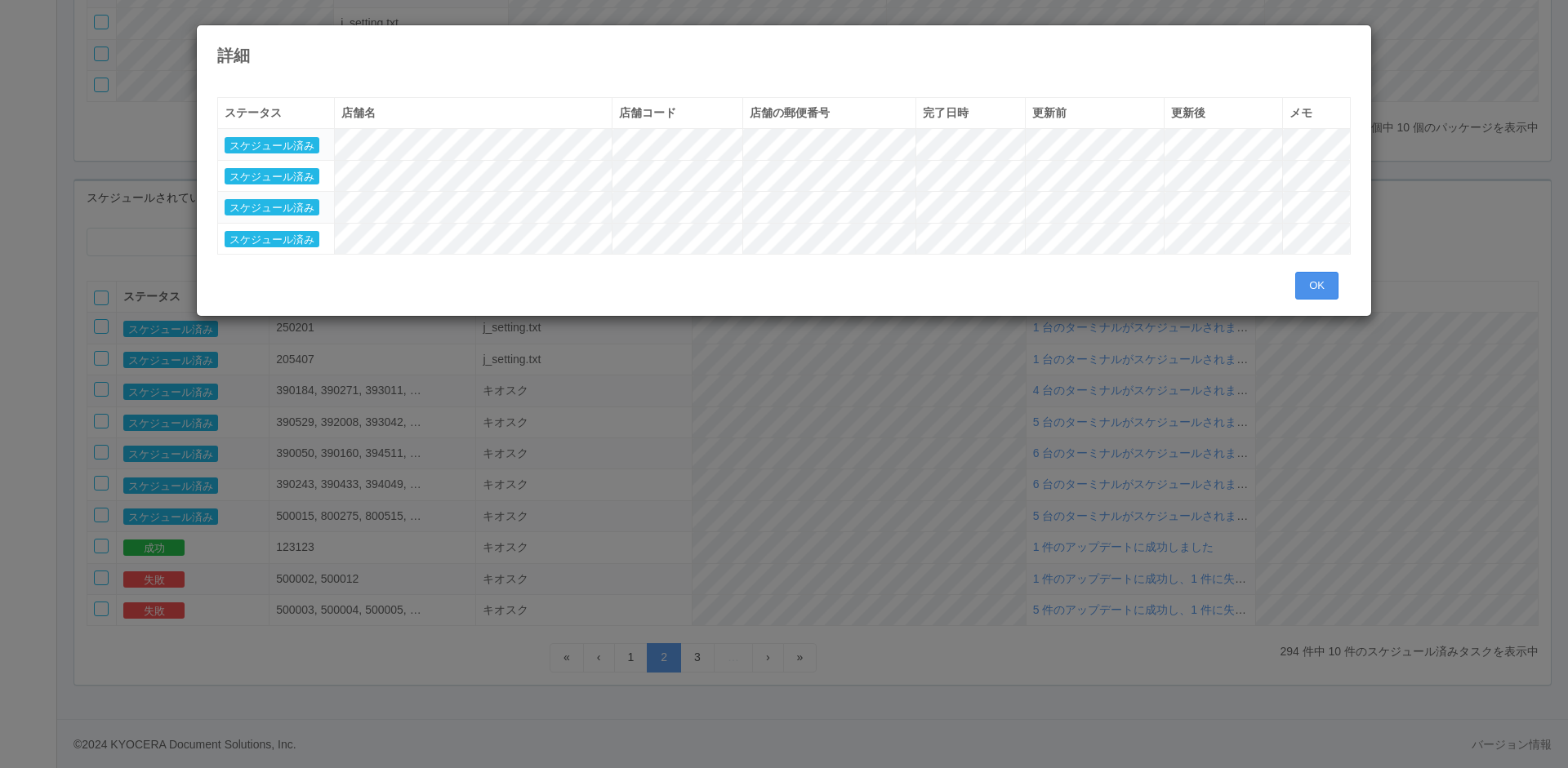
click at [1310, 292] on button "OK" at bounding box center [1317, 286] width 43 height 27
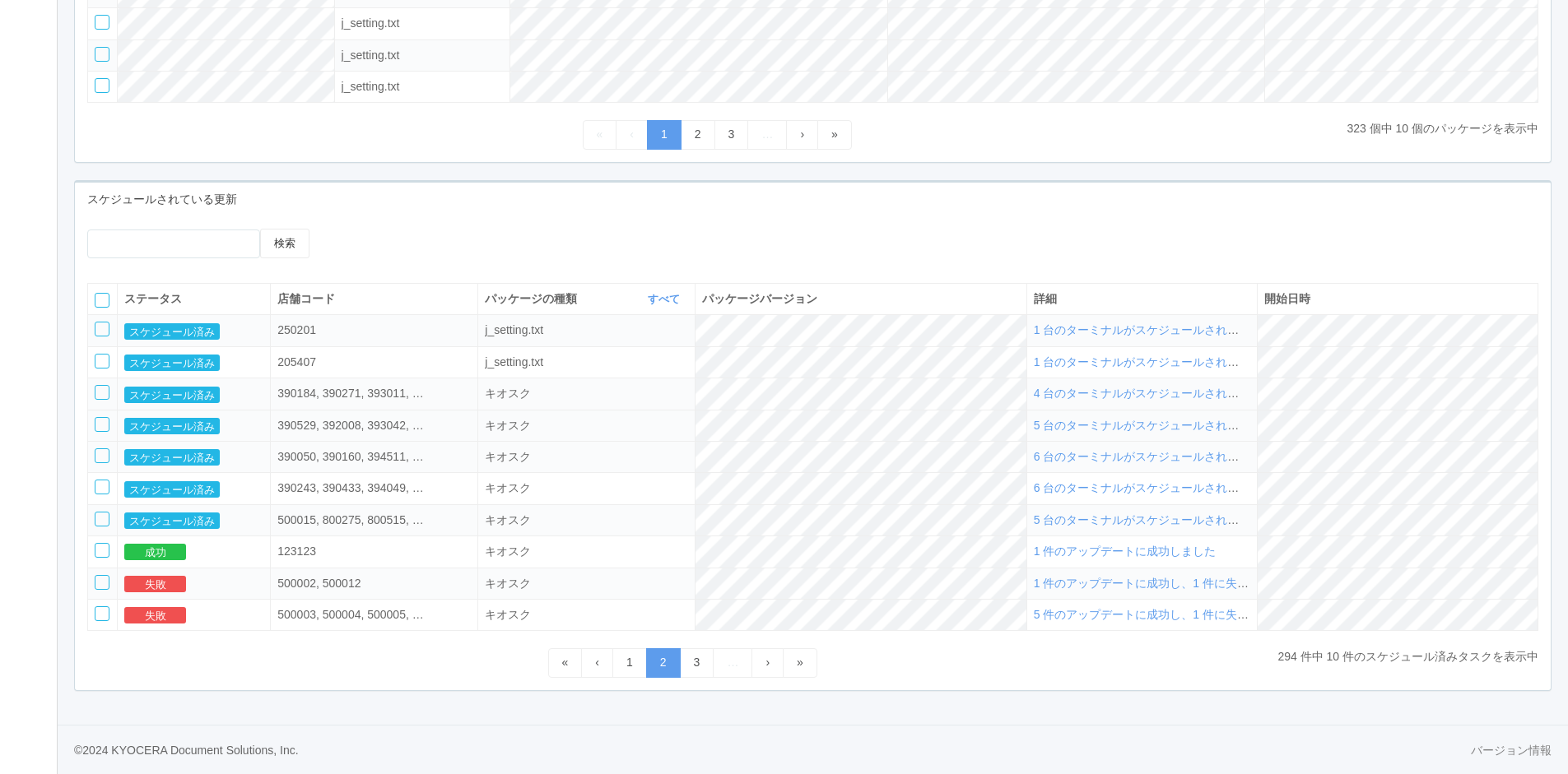
click at [1223, 424] on span "5 台のターミナルがスケジュールされました" at bounding box center [1148, 425] width 229 height 13
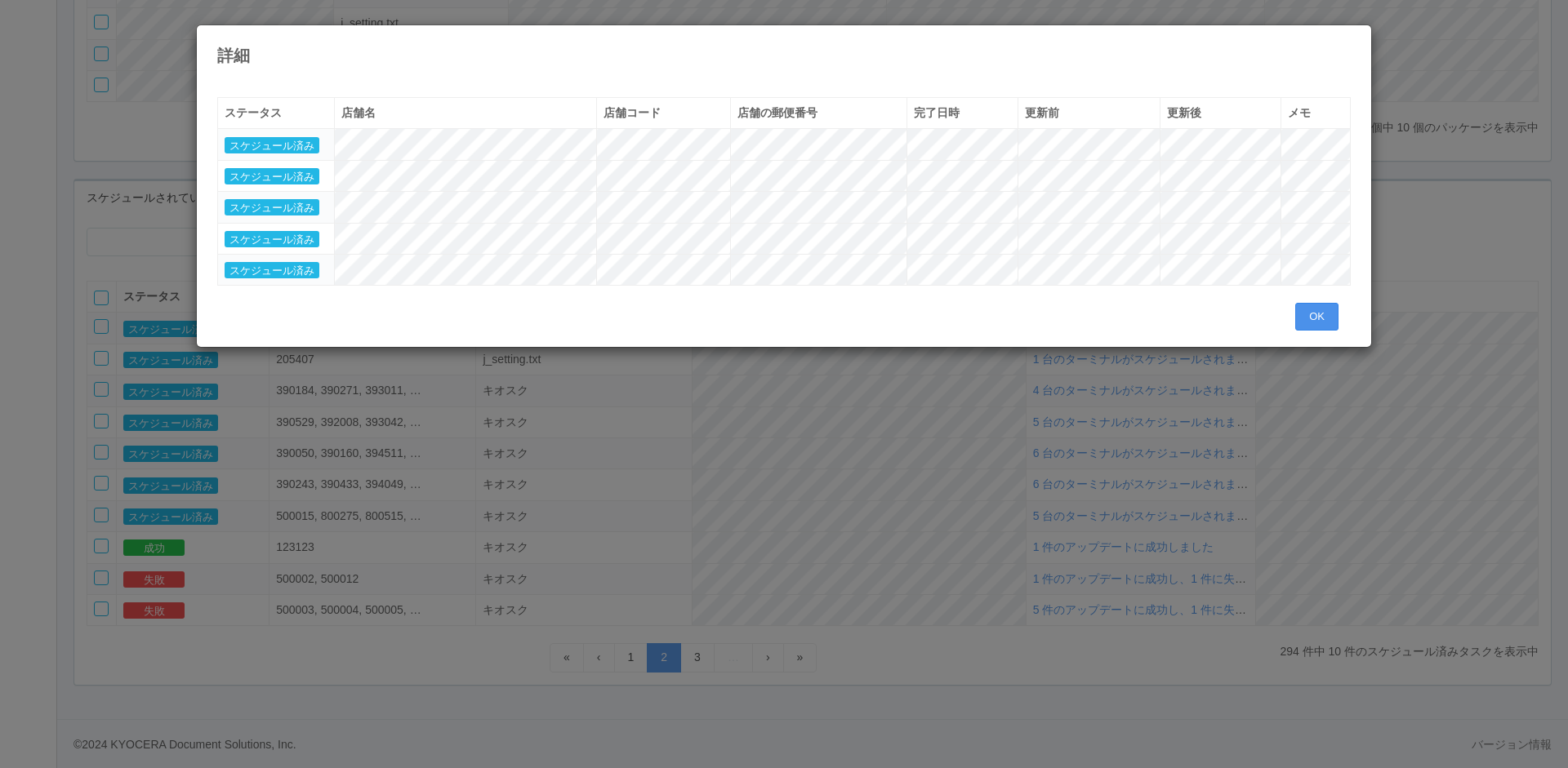
click at [1302, 327] on button "OK" at bounding box center [1317, 317] width 43 height 27
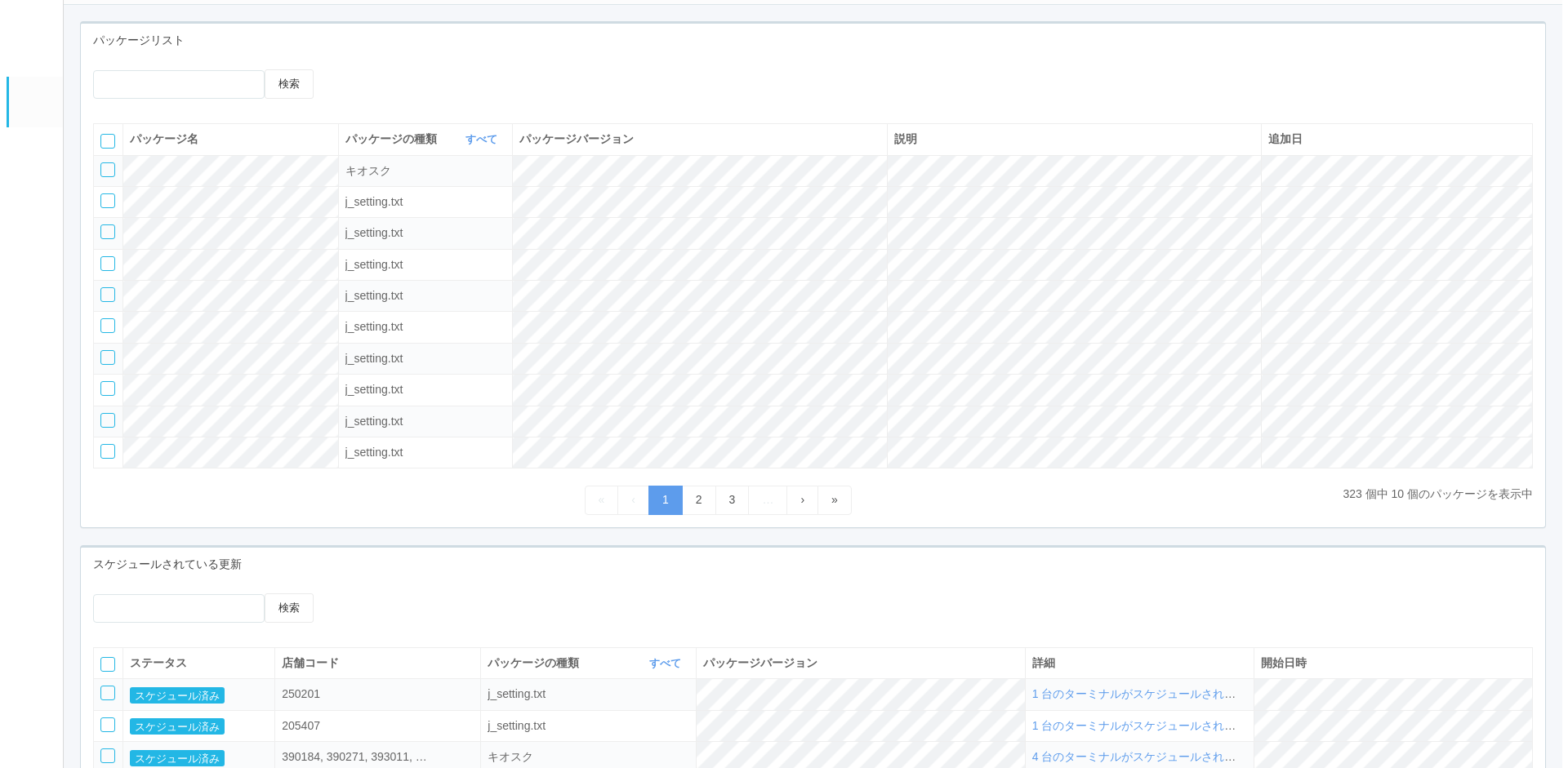
scroll to position [0, 0]
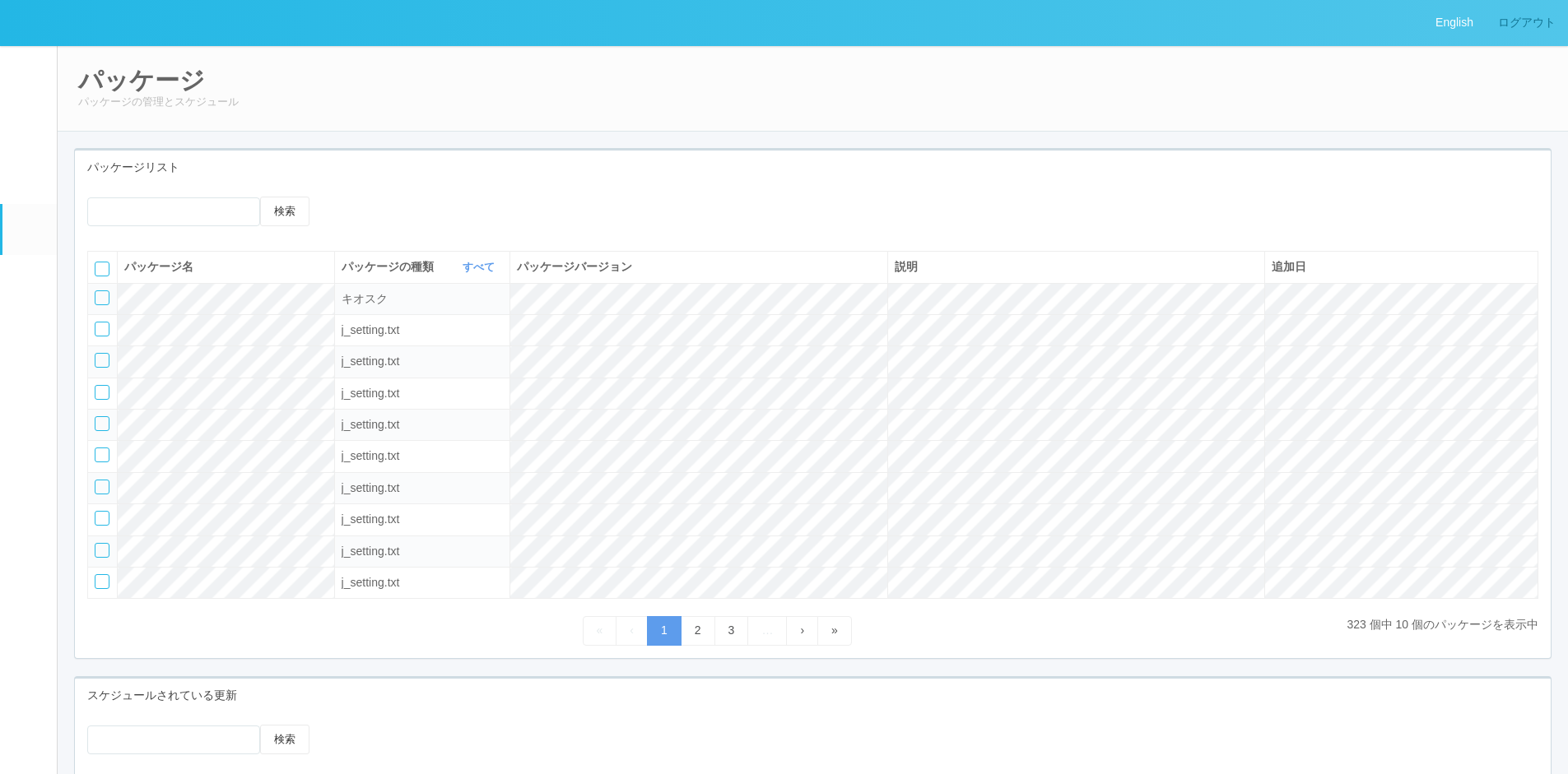
click at [1495, 19] on link "ログアウト" at bounding box center [1526, 22] width 82 height 45
